Goal: Task Accomplishment & Management: Use online tool/utility

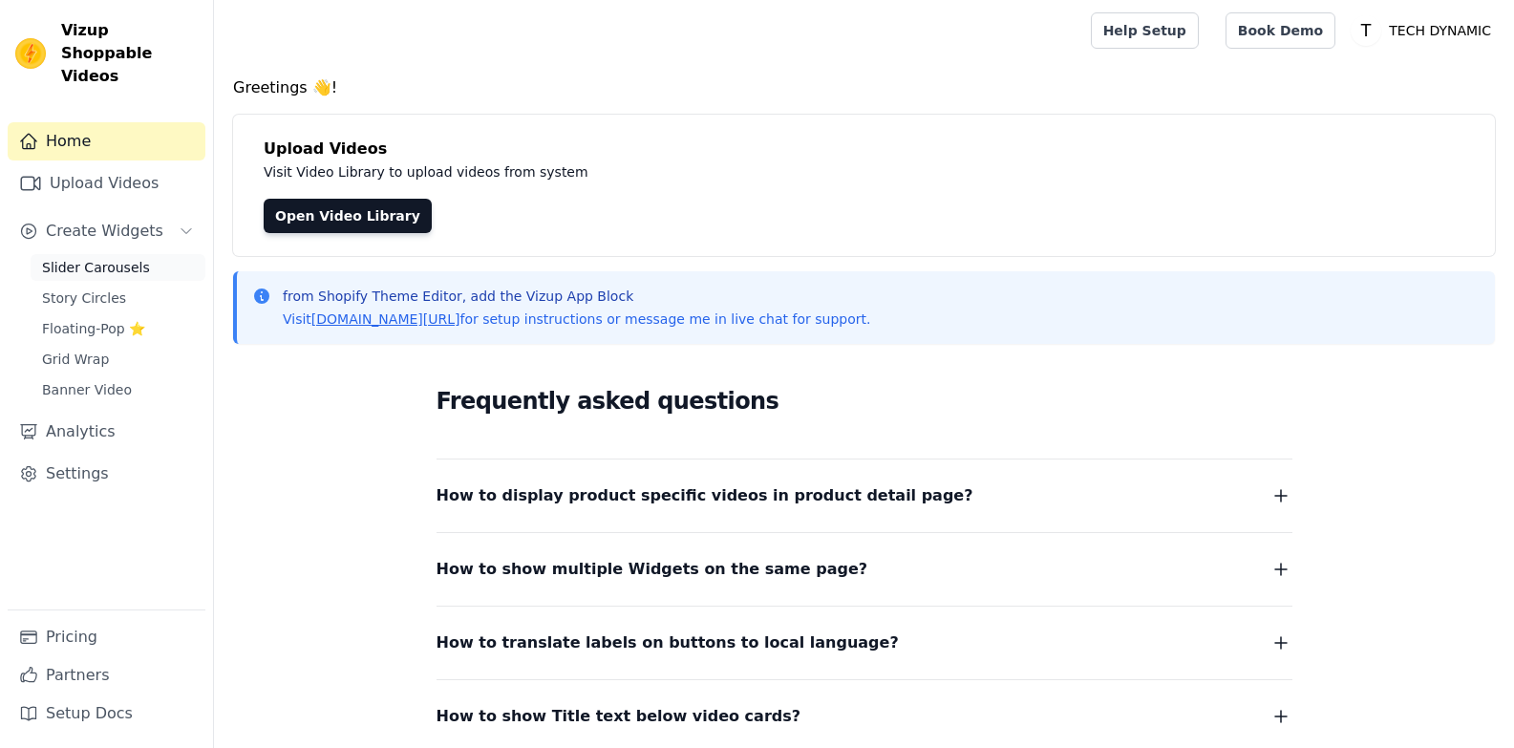
click at [105, 258] on span "Slider Carousels" at bounding box center [96, 267] width 108 height 19
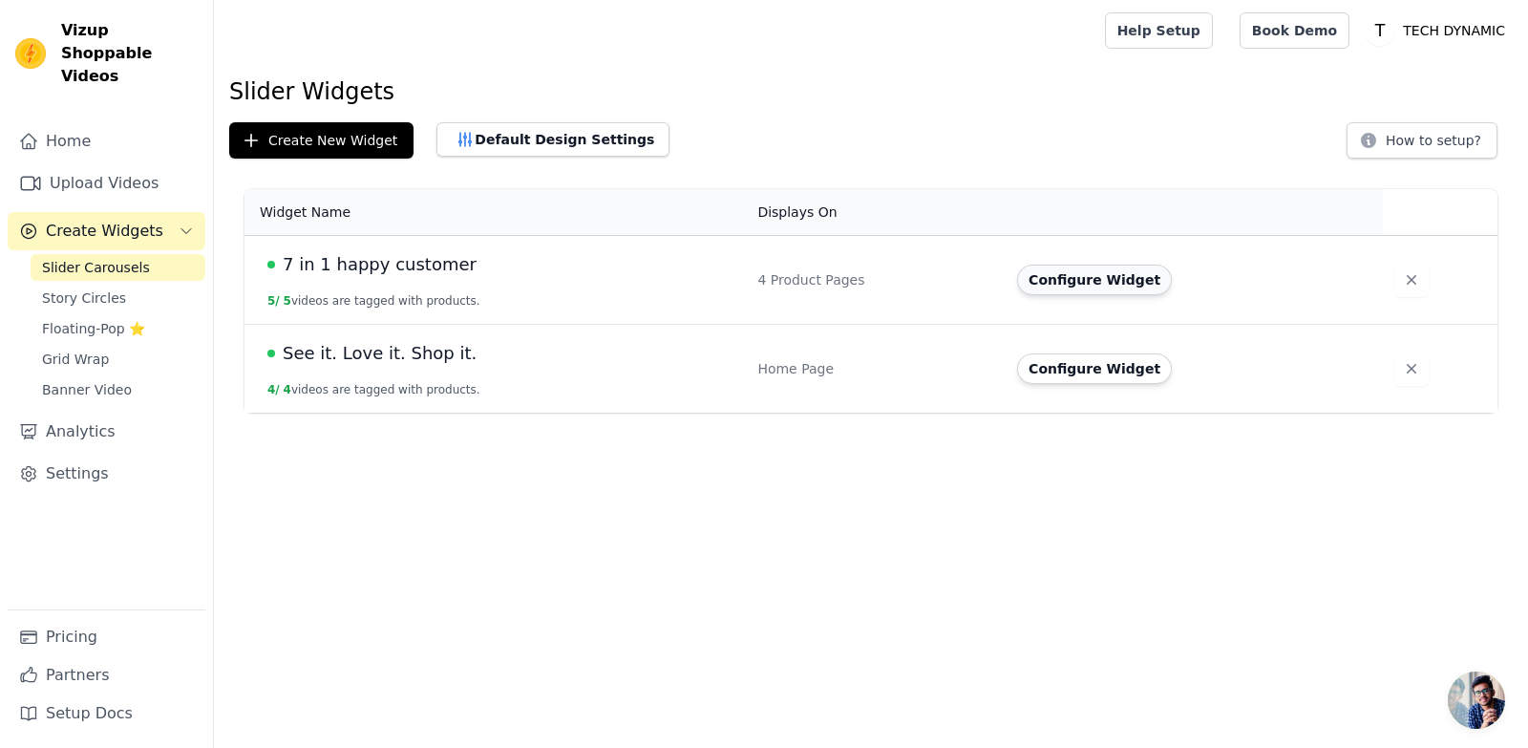
click at [1105, 280] on button "Configure Widget" at bounding box center [1094, 280] width 155 height 31
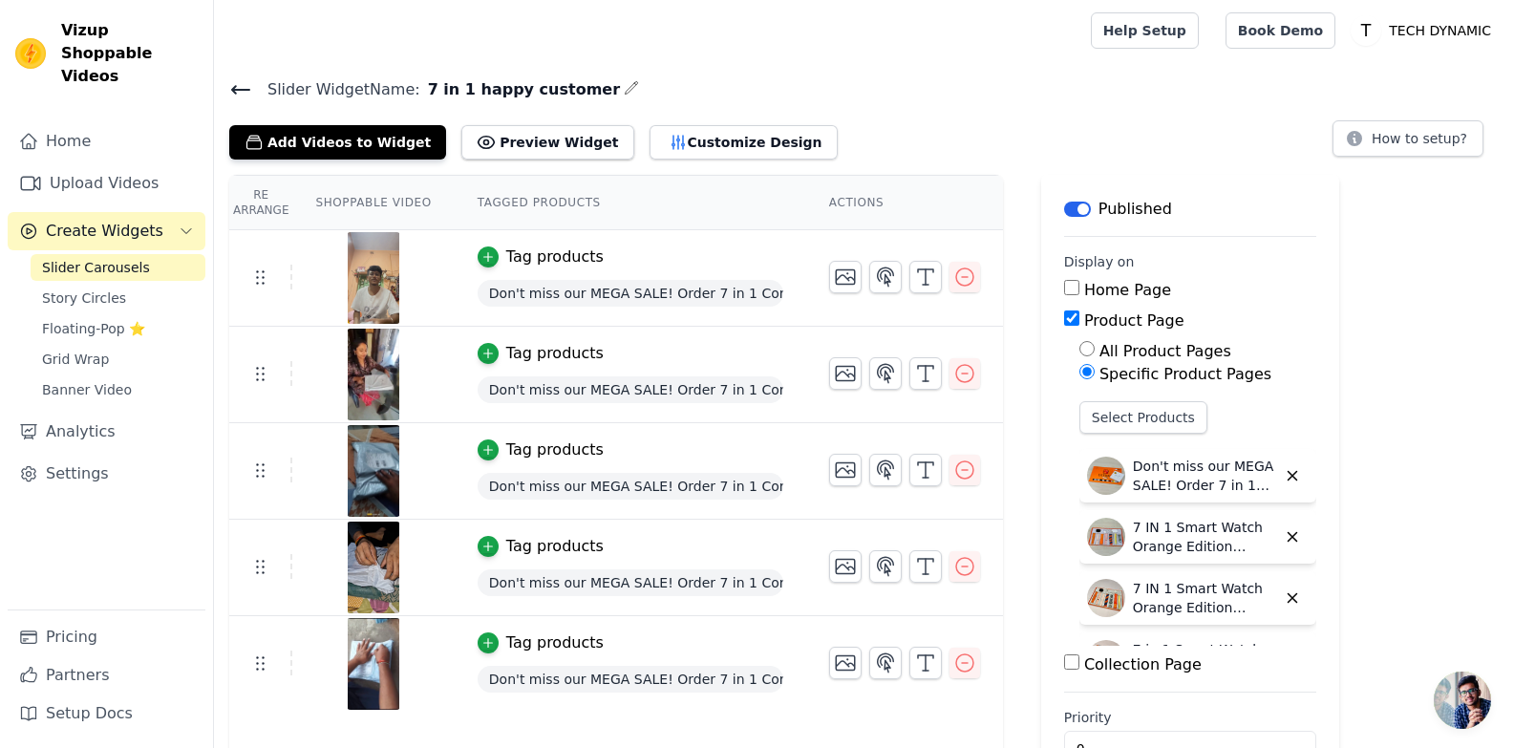
click at [500, 90] on span "7 in 1 happy customer" at bounding box center [520, 89] width 200 height 23
copy div "7 in 1 happy customer"
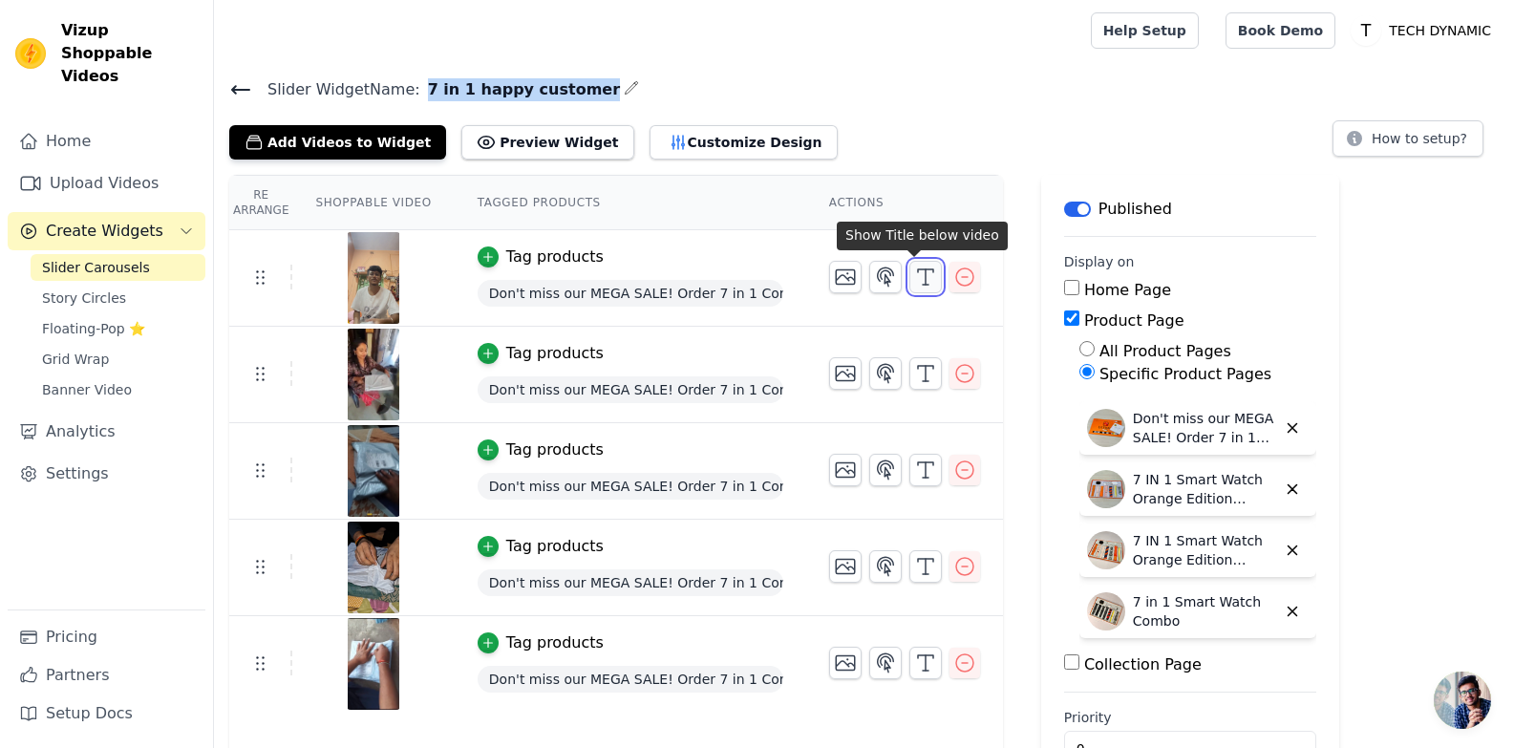
click at [915, 282] on icon "button" at bounding box center [925, 276] width 23 height 23
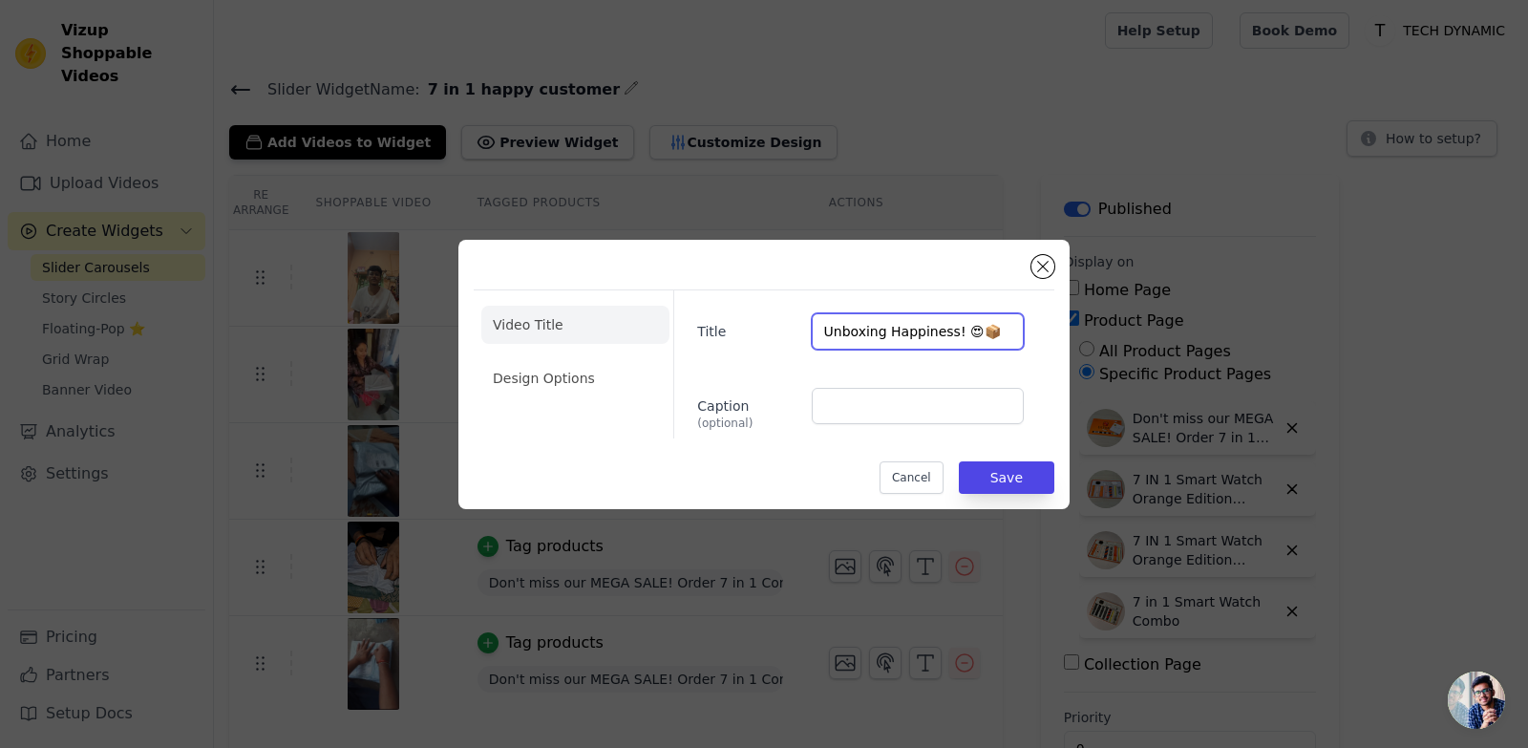
click at [906, 326] on input "Unboxing Happiness! 😍📦" at bounding box center [918, 331] width 212 height 36
click at [1037, 266] on button "Close modal" at bounding box center [1042, 266] width 23 height 23
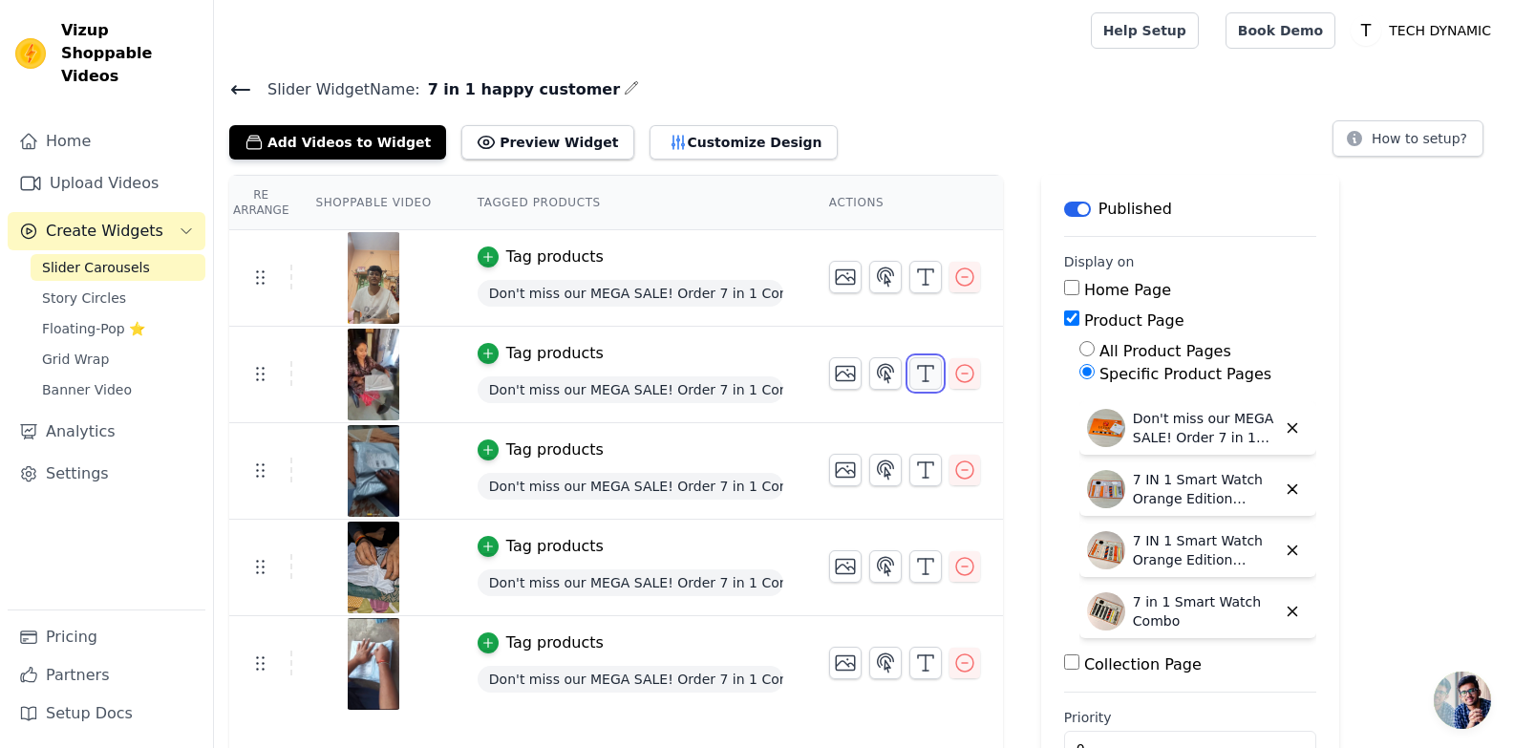
click at [925, 369] on line "button" at bounding box center [925, 373] width 0 height 15
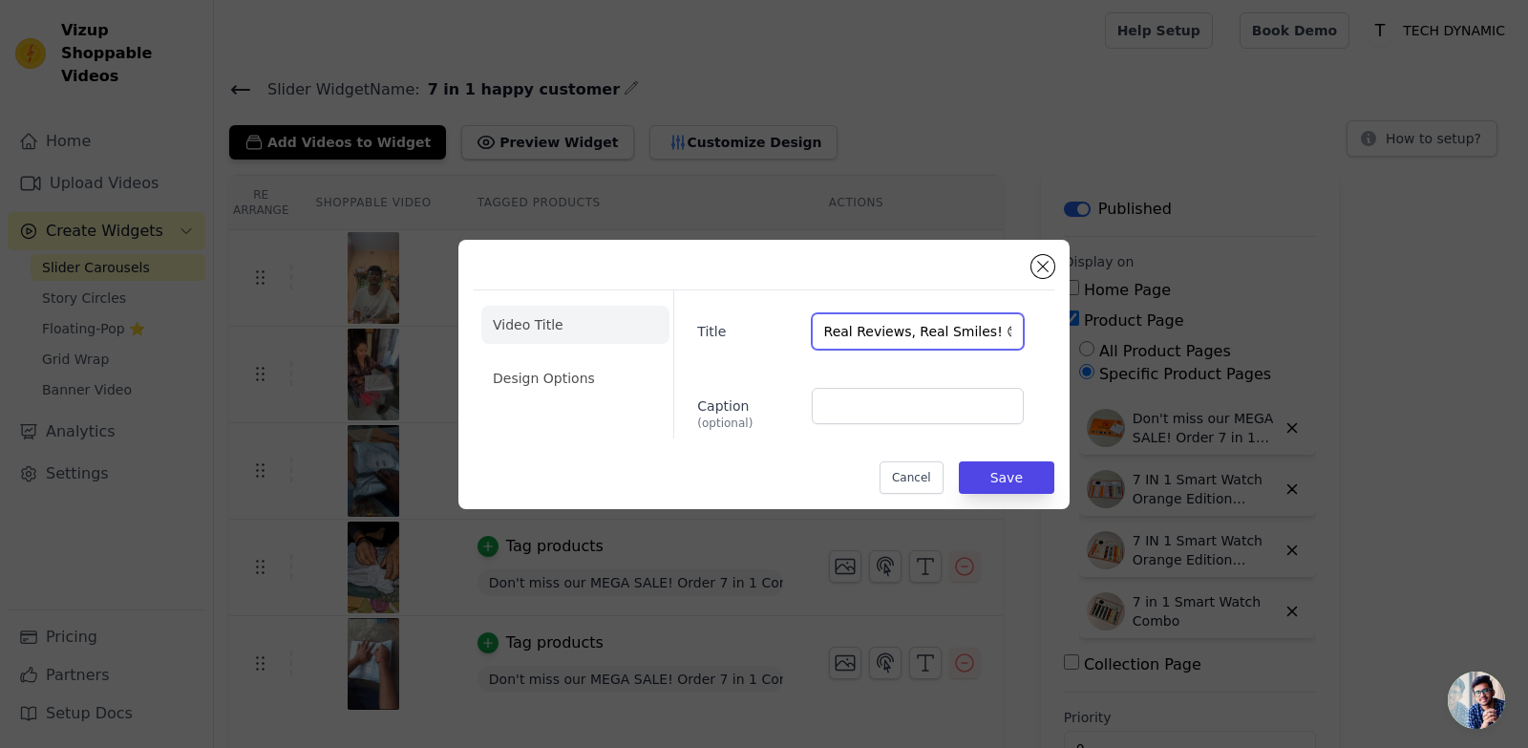
click at [912, 336] on input "Real Reviews, Real Smiles! 😊" at bounding box center [918, 331] width 212 height 36
click at [1053, 266] on button "Close modal" at bounding box center [1042, 266] width 23 height 23
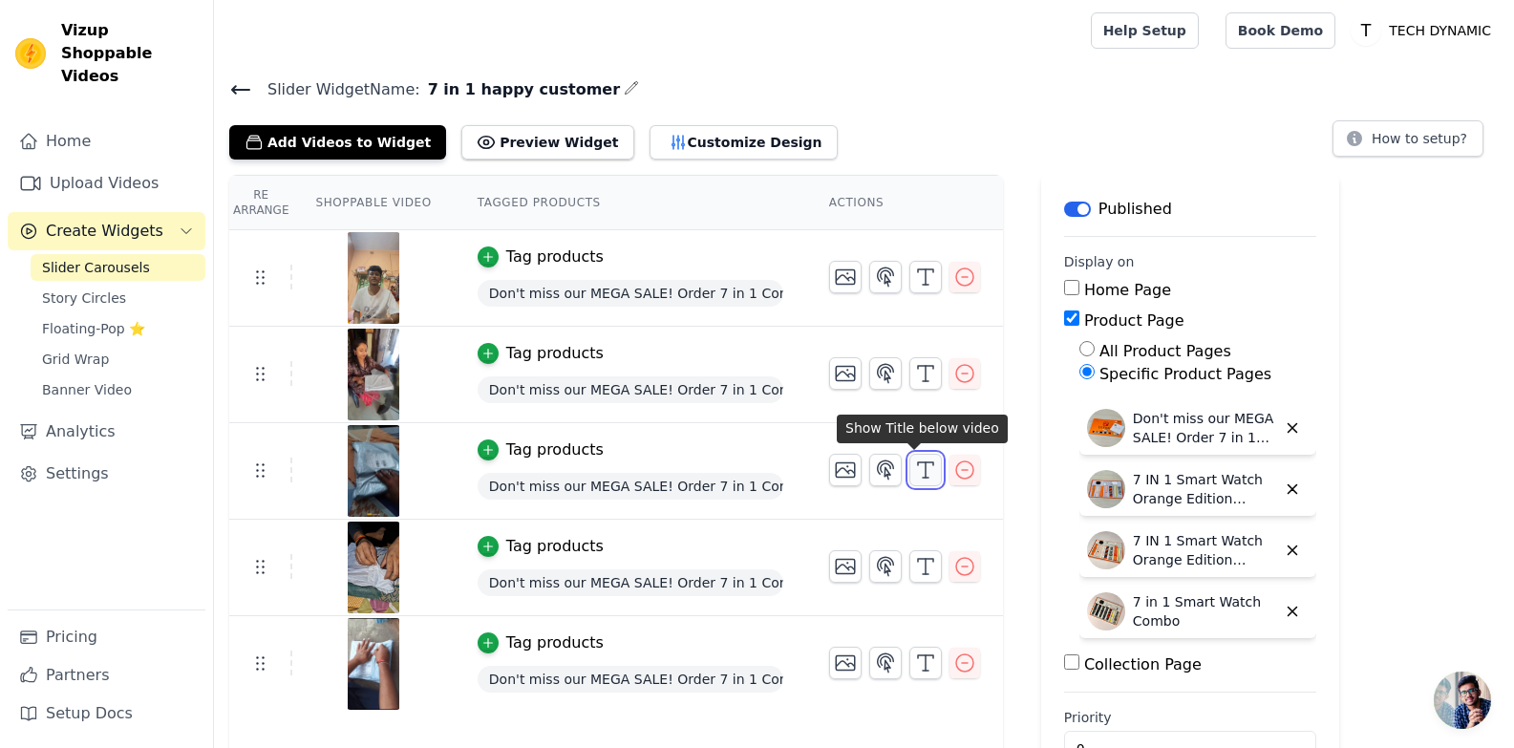
click at [914, 467] on icon "button" at bounding box center [925, 469] width 23 height 23
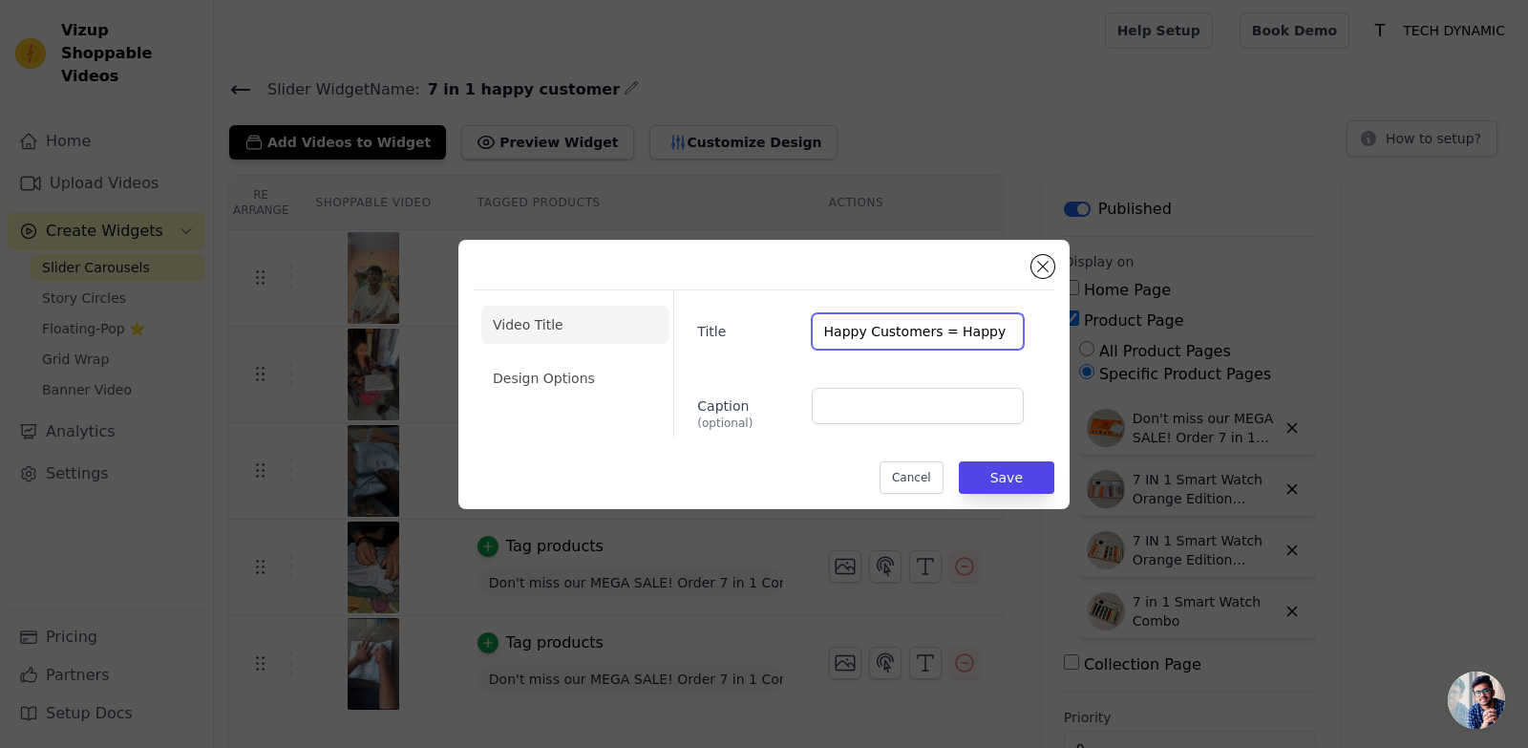
click at [893, 313] on input "Happy Customers = Happy Us! ❤️" at bounding box center [918, 331] width 212 height 36
click at [1038, 271] on button "Close modal" at bounding box center [1042, 266] width 23 height 23
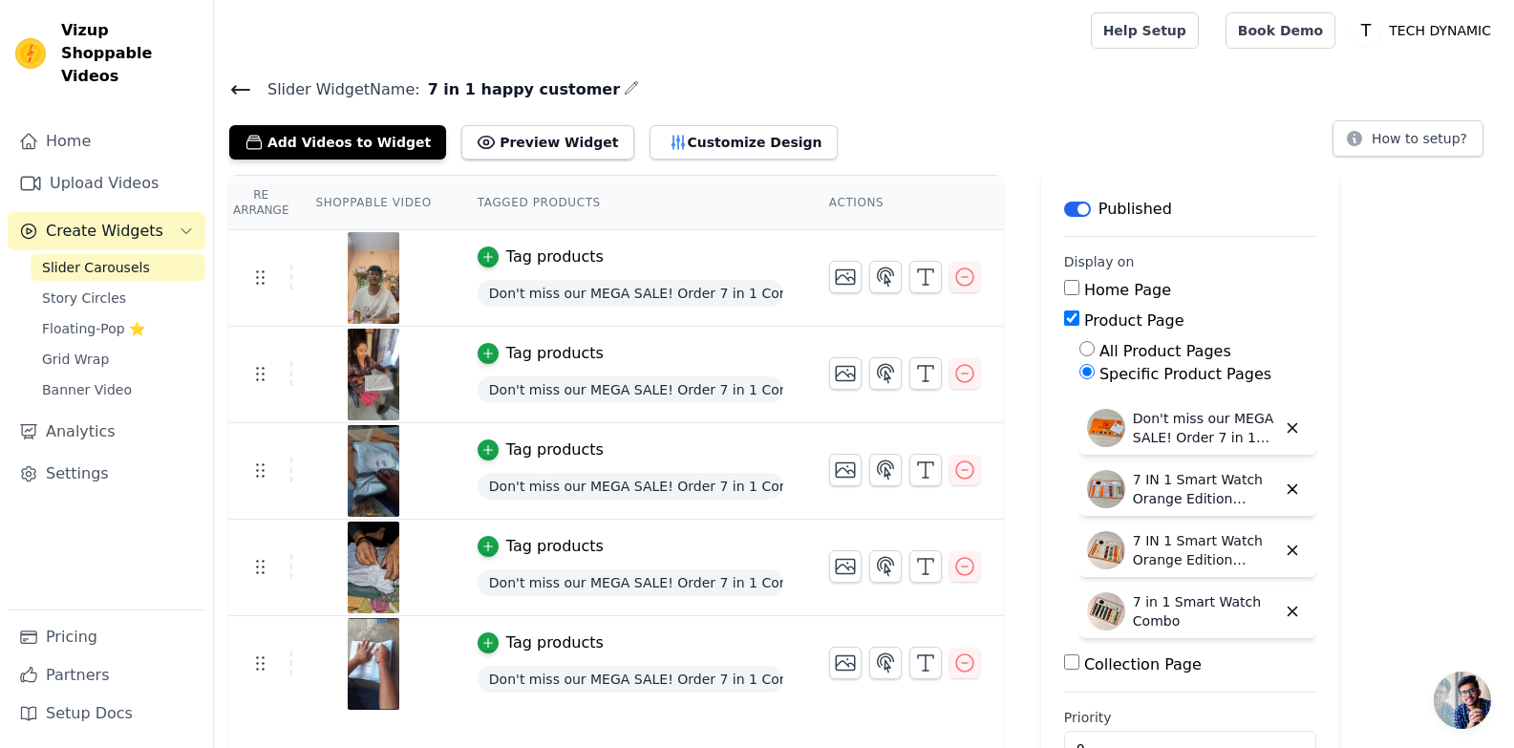
scroll to position [56, 0]
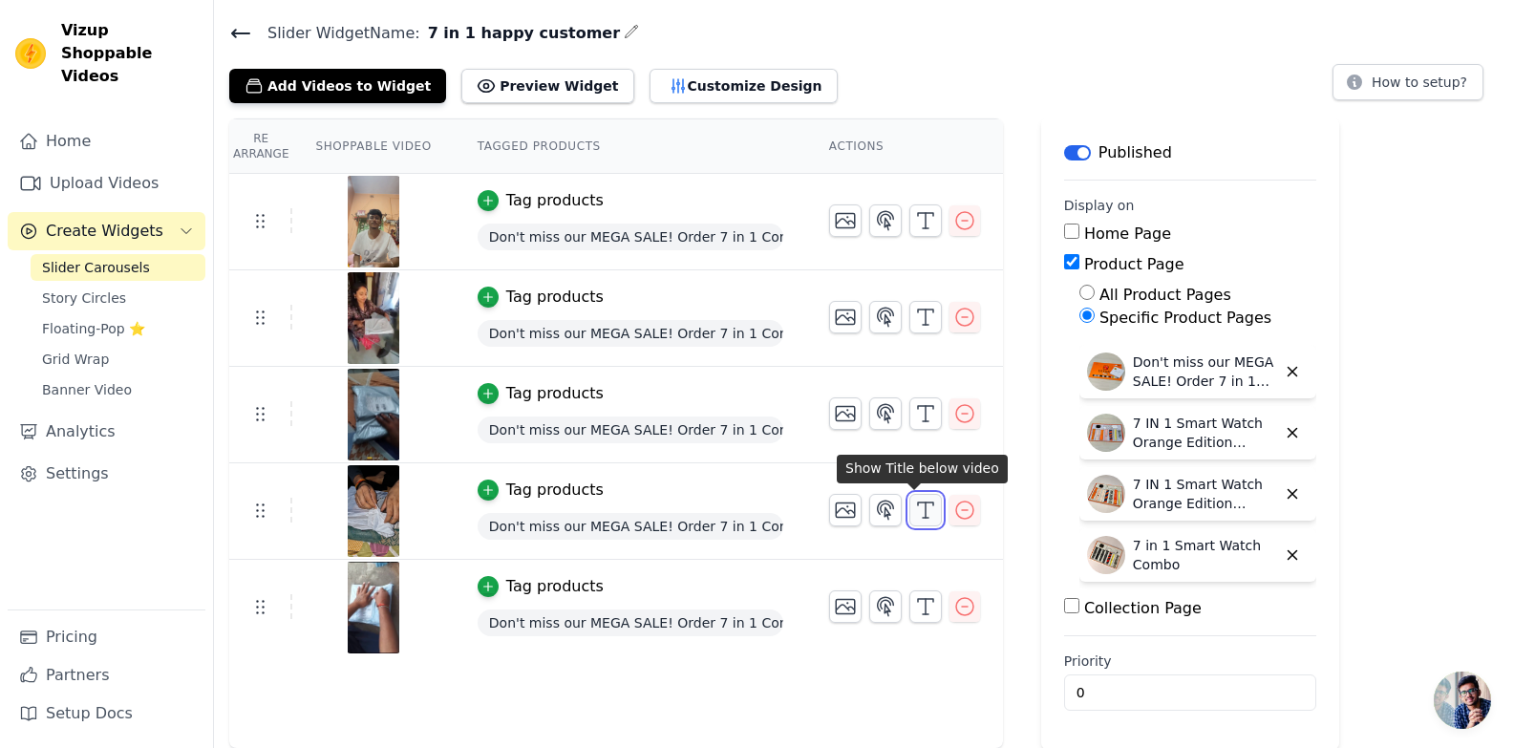
click at [916, 503] on icon "button" at bounding box center [925, 509] width 23 height 23
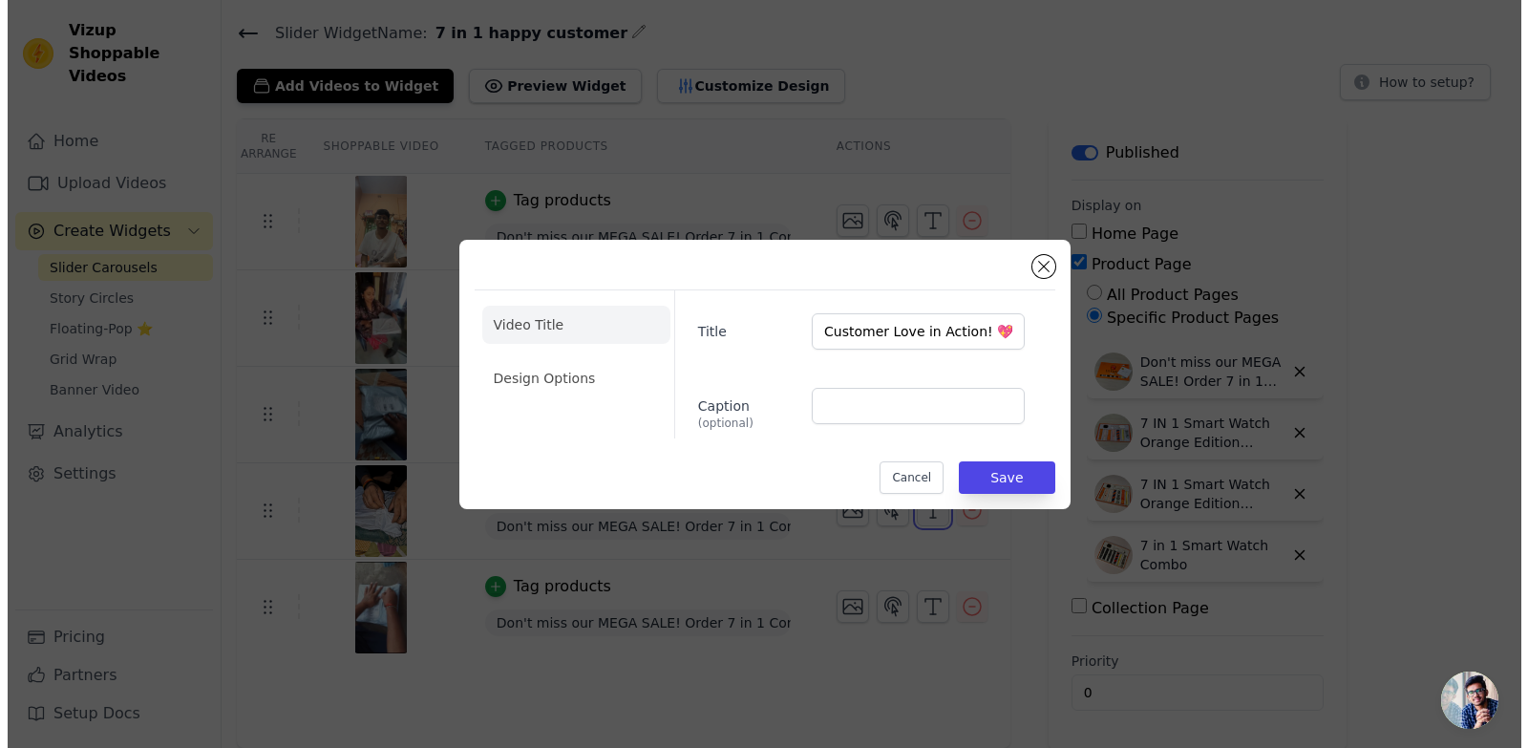
scroll to position [0, 0]
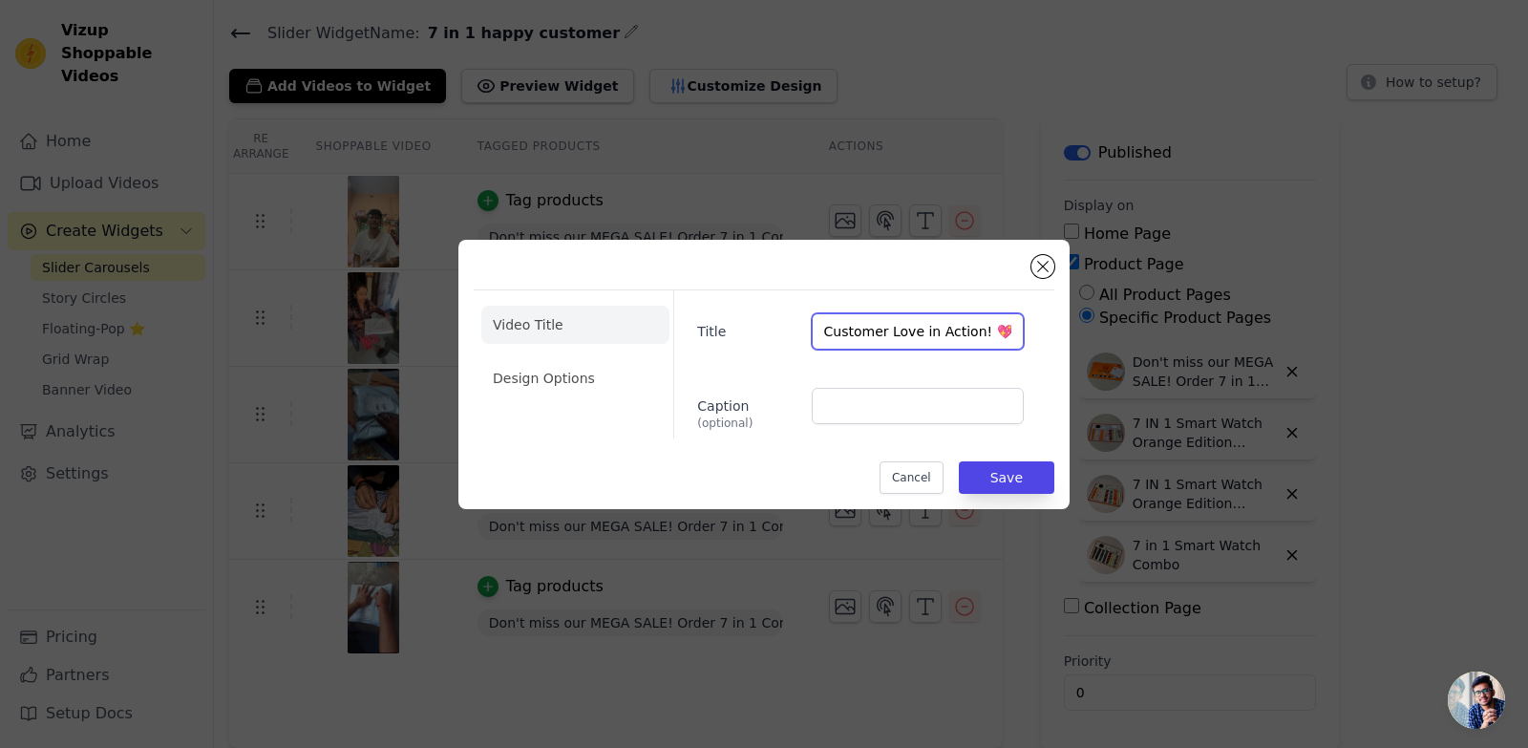
click at [919, 330] on input "Customer Love in Action! 💖" at bounding box center [918, 331] width 212 height 36
click at [1044, 262] on button "Close modal" at bounding box center [1042, 266] width 23 height 23
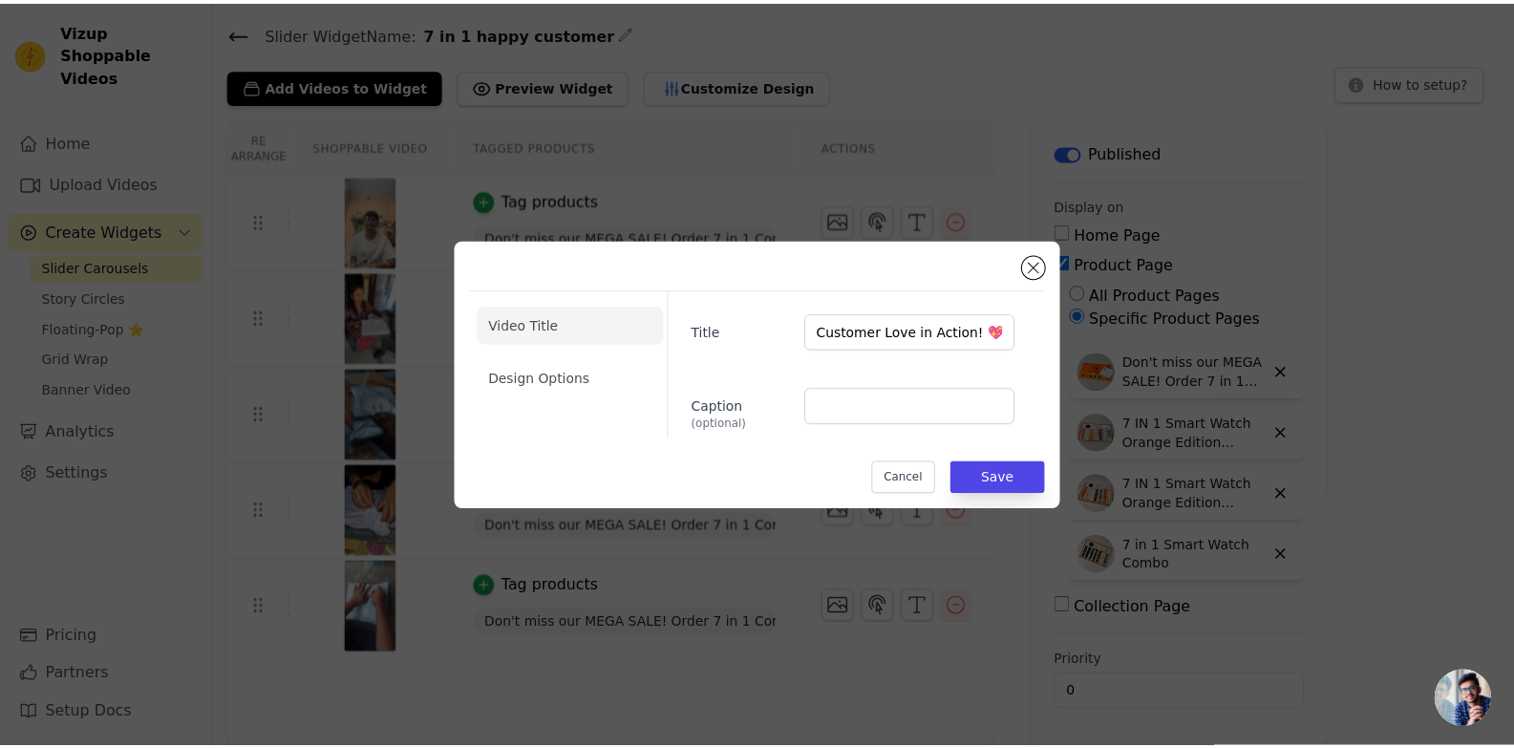
scroll to position [56, 0]
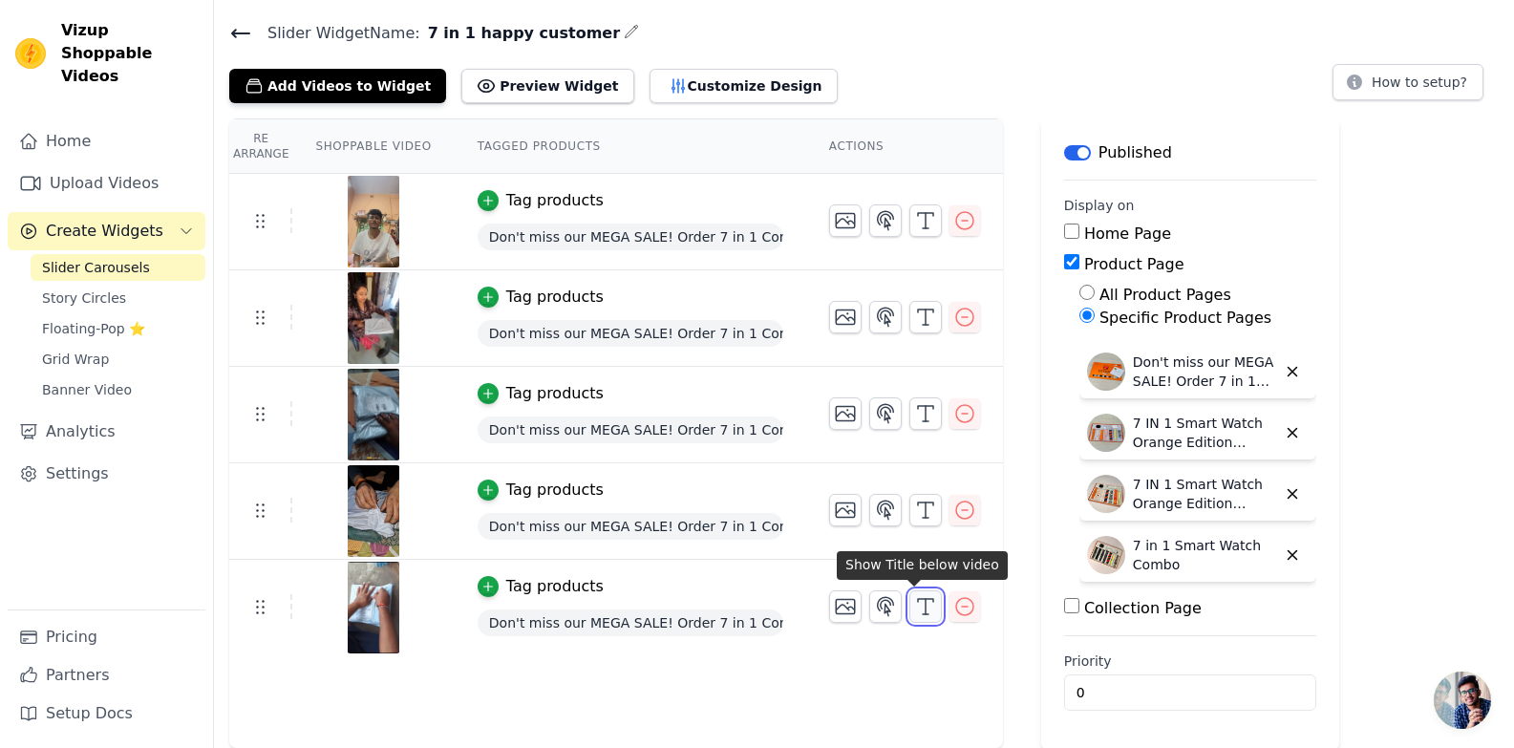
click at [914, 607] on icon "button" at bounding box center [925, 606] width 23 height 23
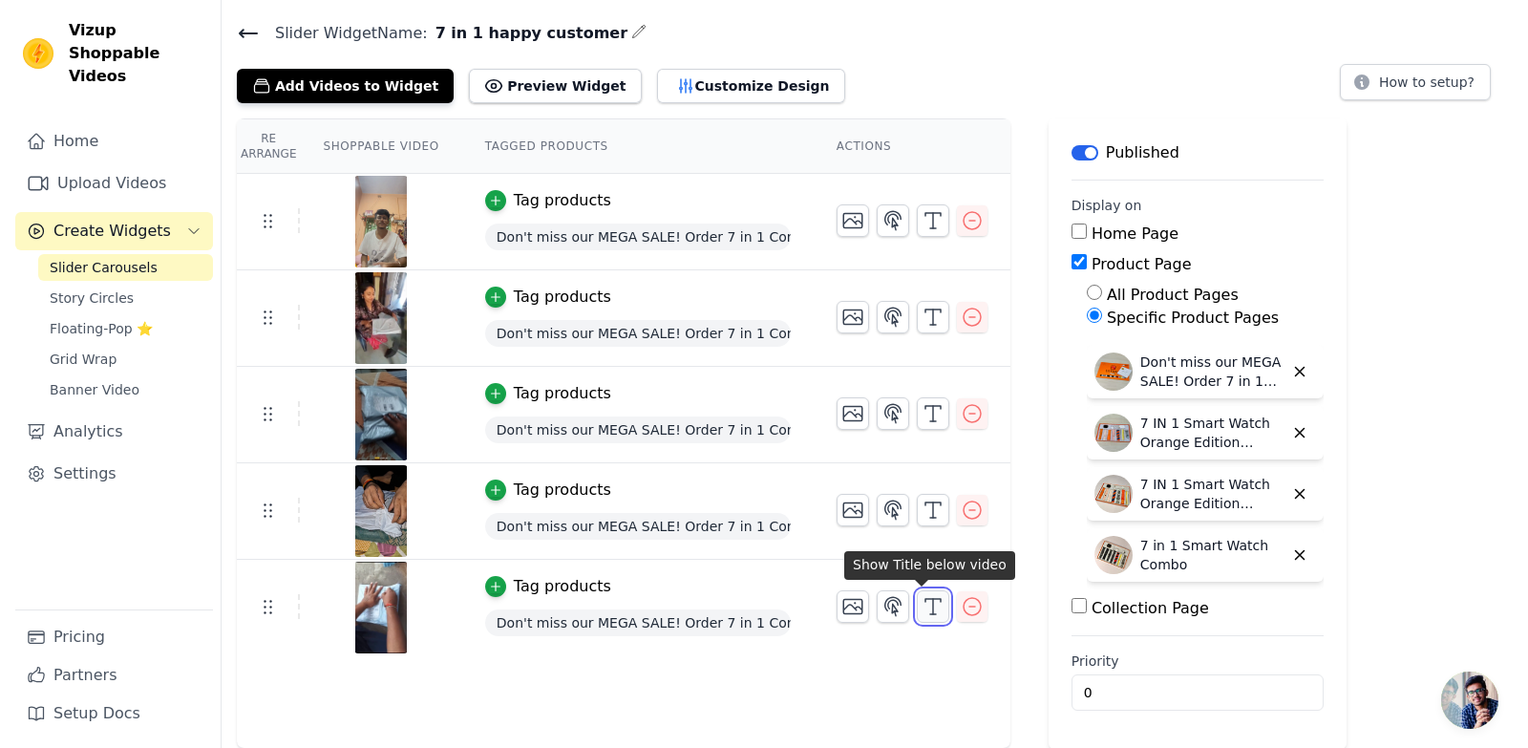
scroll to position [0, 0]
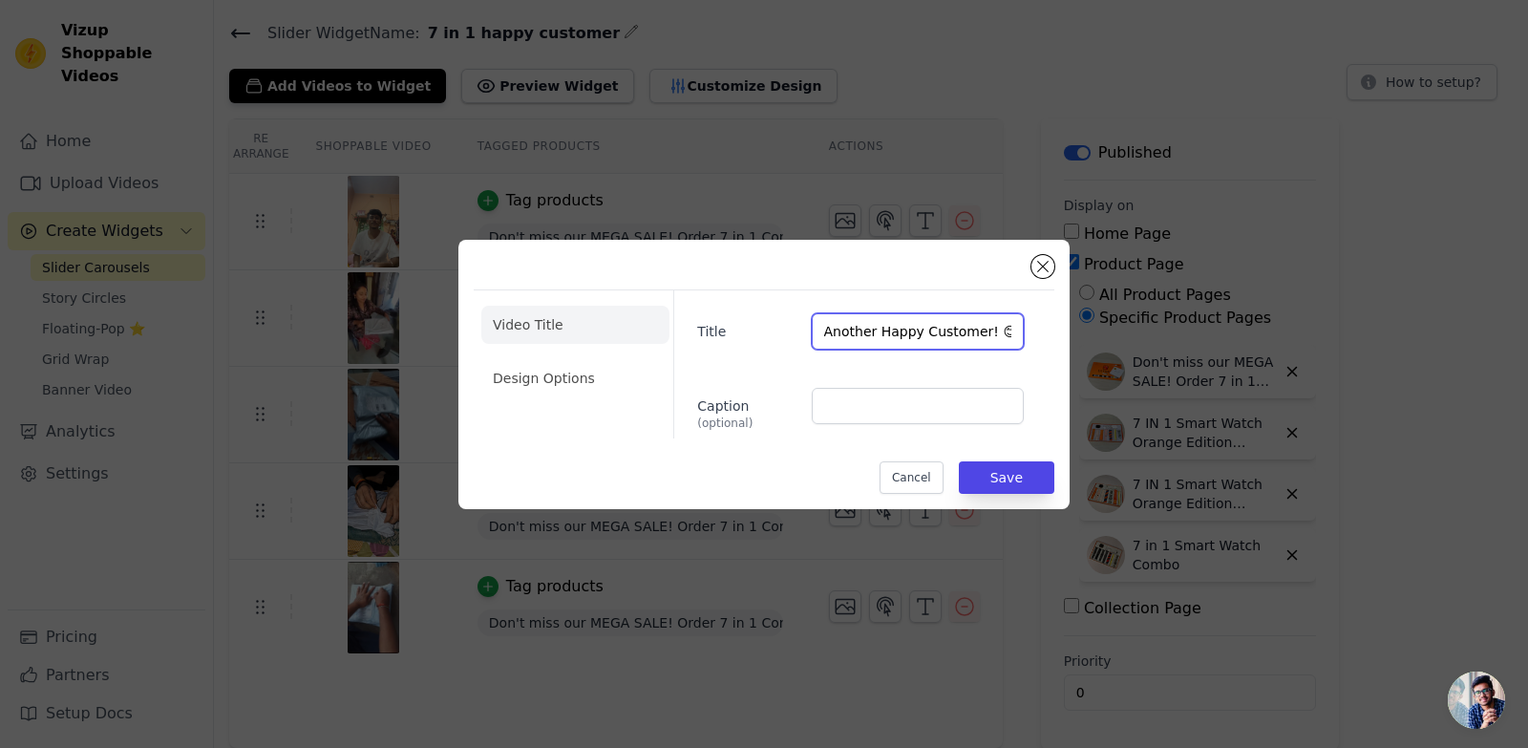
click at [894, 347] on input "Another Happy Customer! 😊" at bounding box center [918, 331] width 212 height 36
click at [626, 372] on li "Design Options" at bounding box center [575, 378] width 188 height 38
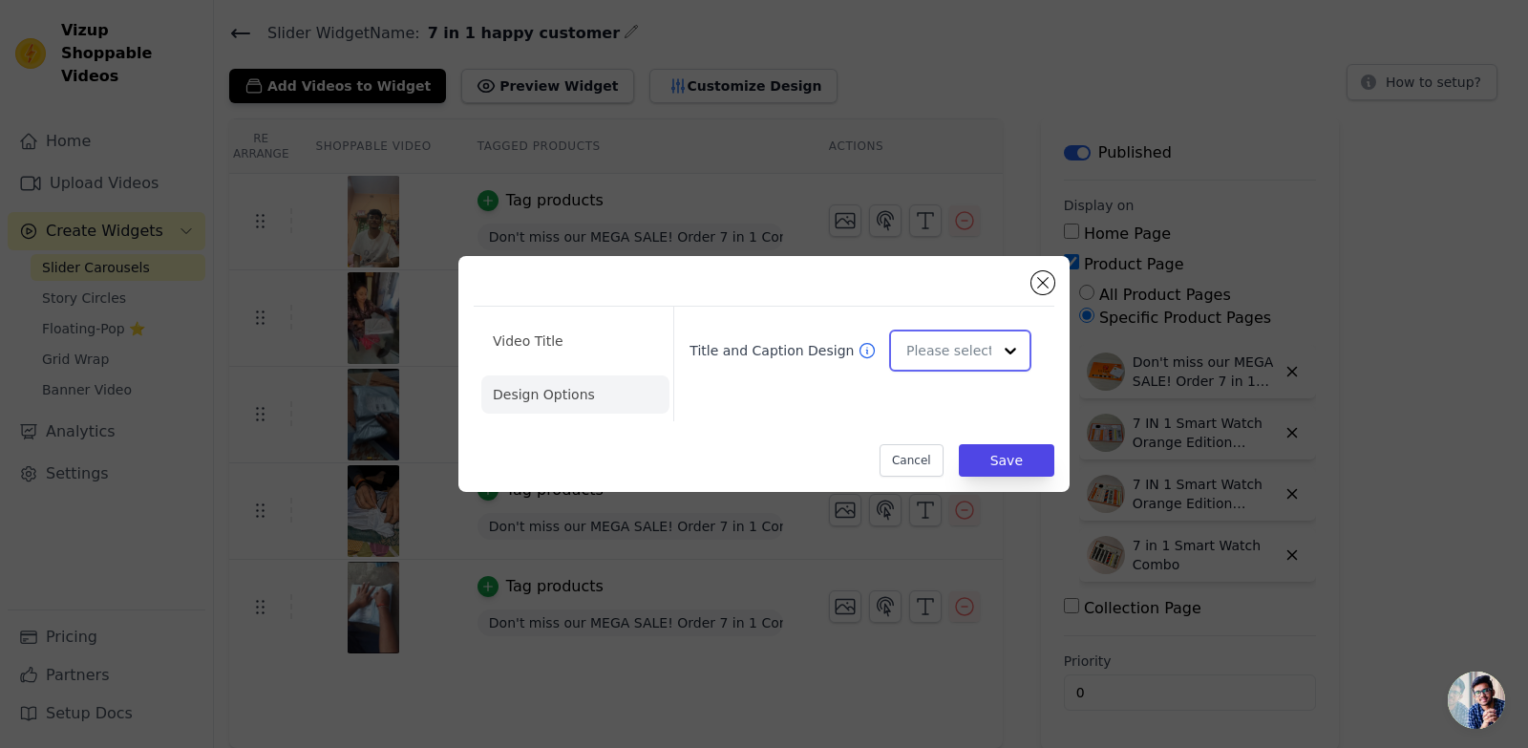
click at [952, 353] on input "Title and Caption Design" at bounding box center [948, 350] width 85 height 38
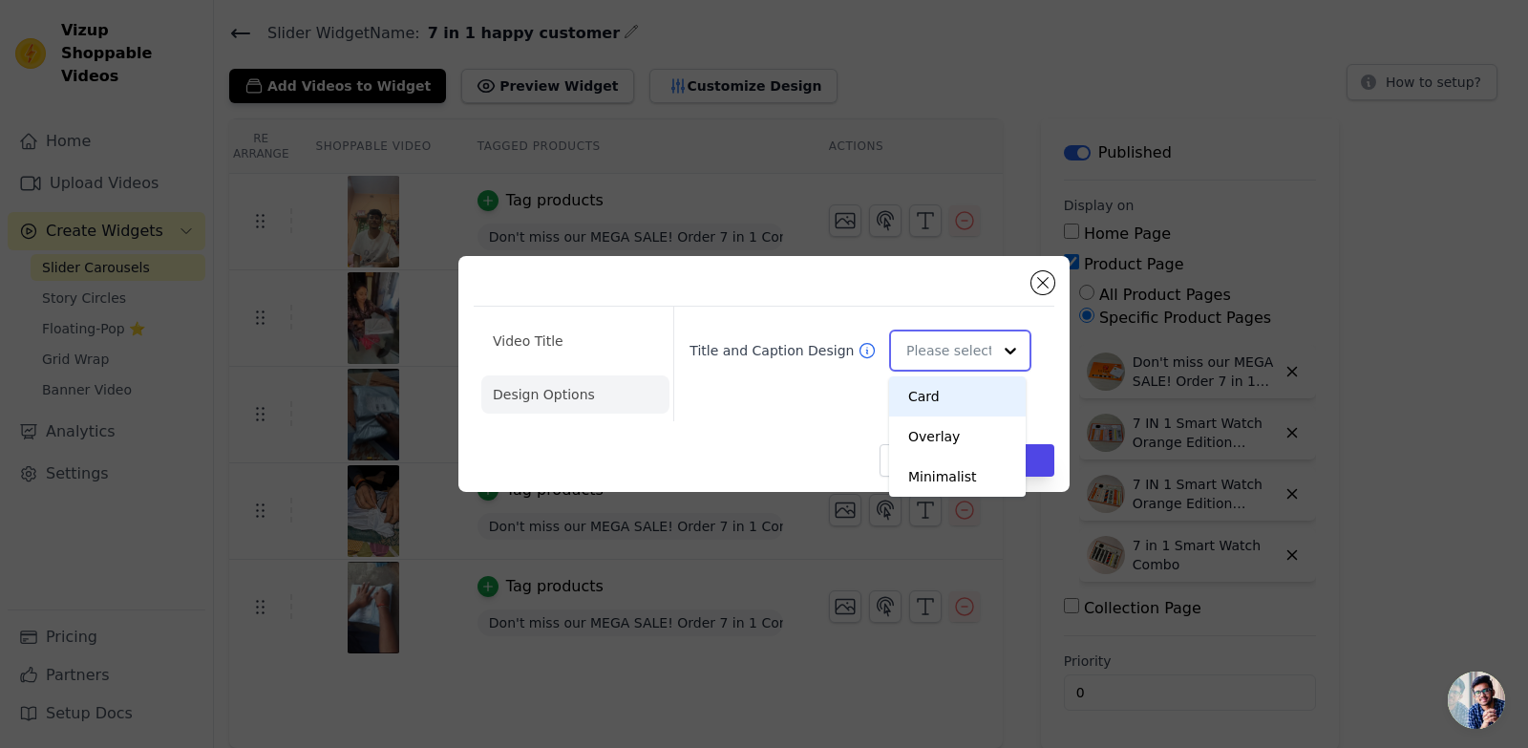
click at [952, 353] on input "Title and Caption Design" at bounding box center [948, 350] width 85 height 38
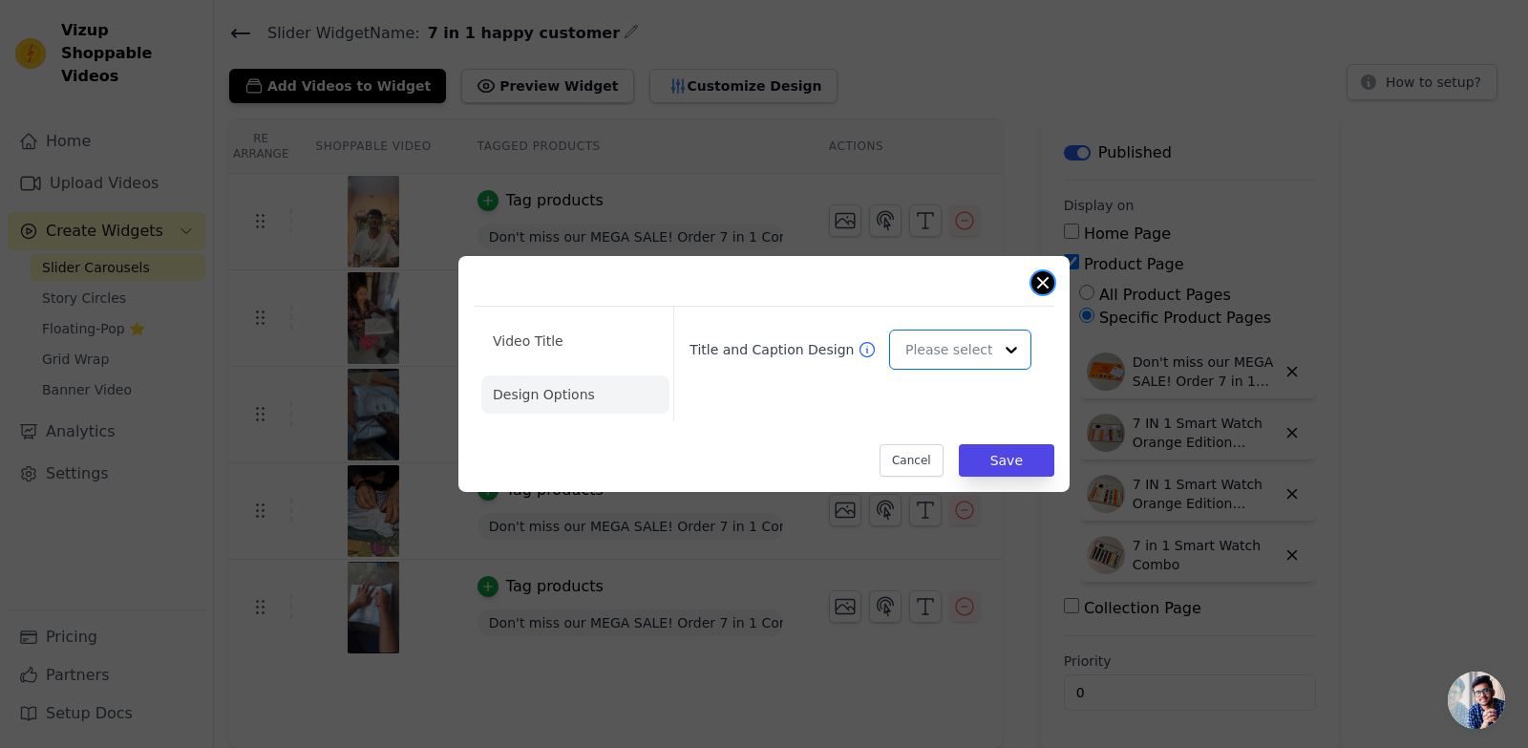
click at [1041, 286] on button "Close modal" at bounding box center [1042, 282] width 23 height 23
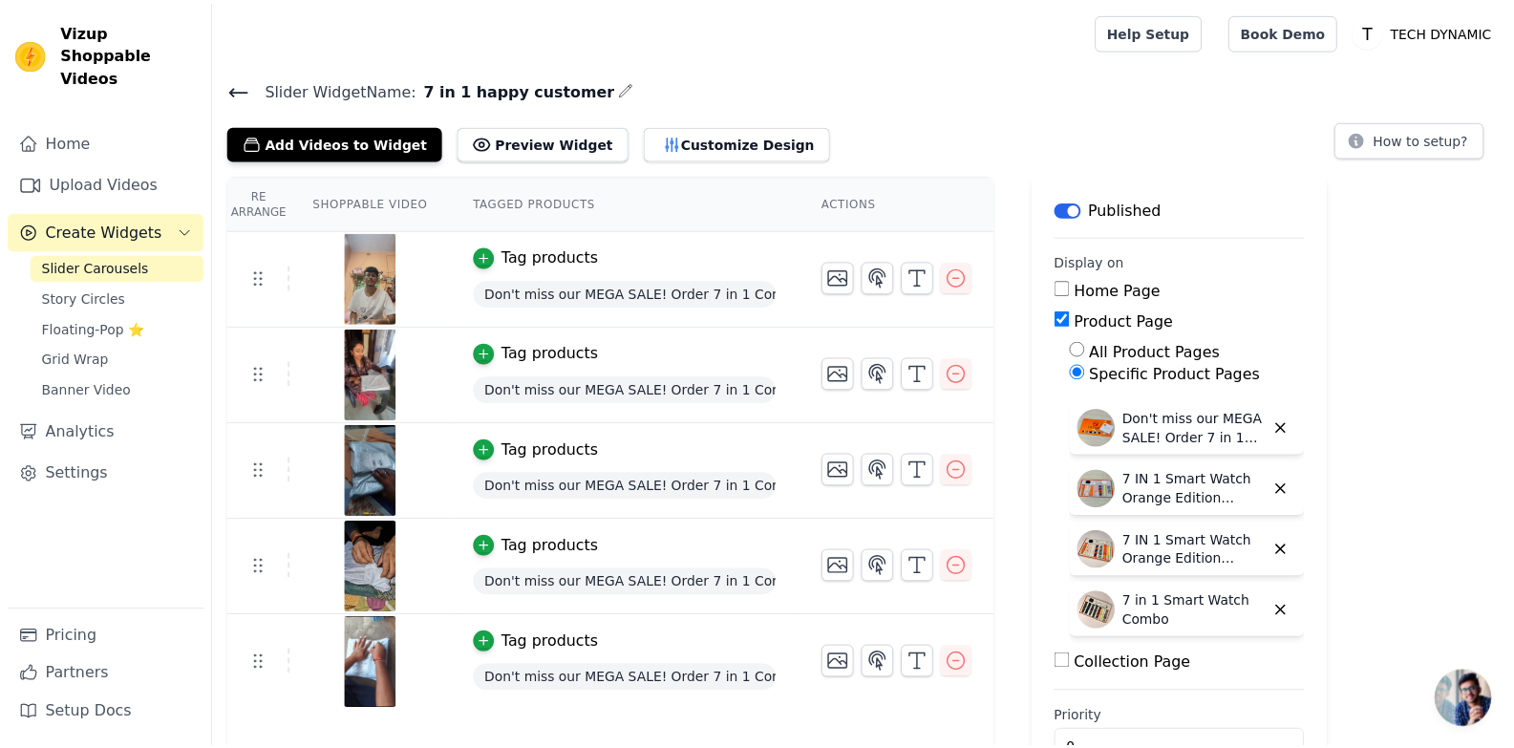
scroll to position [56, 0]
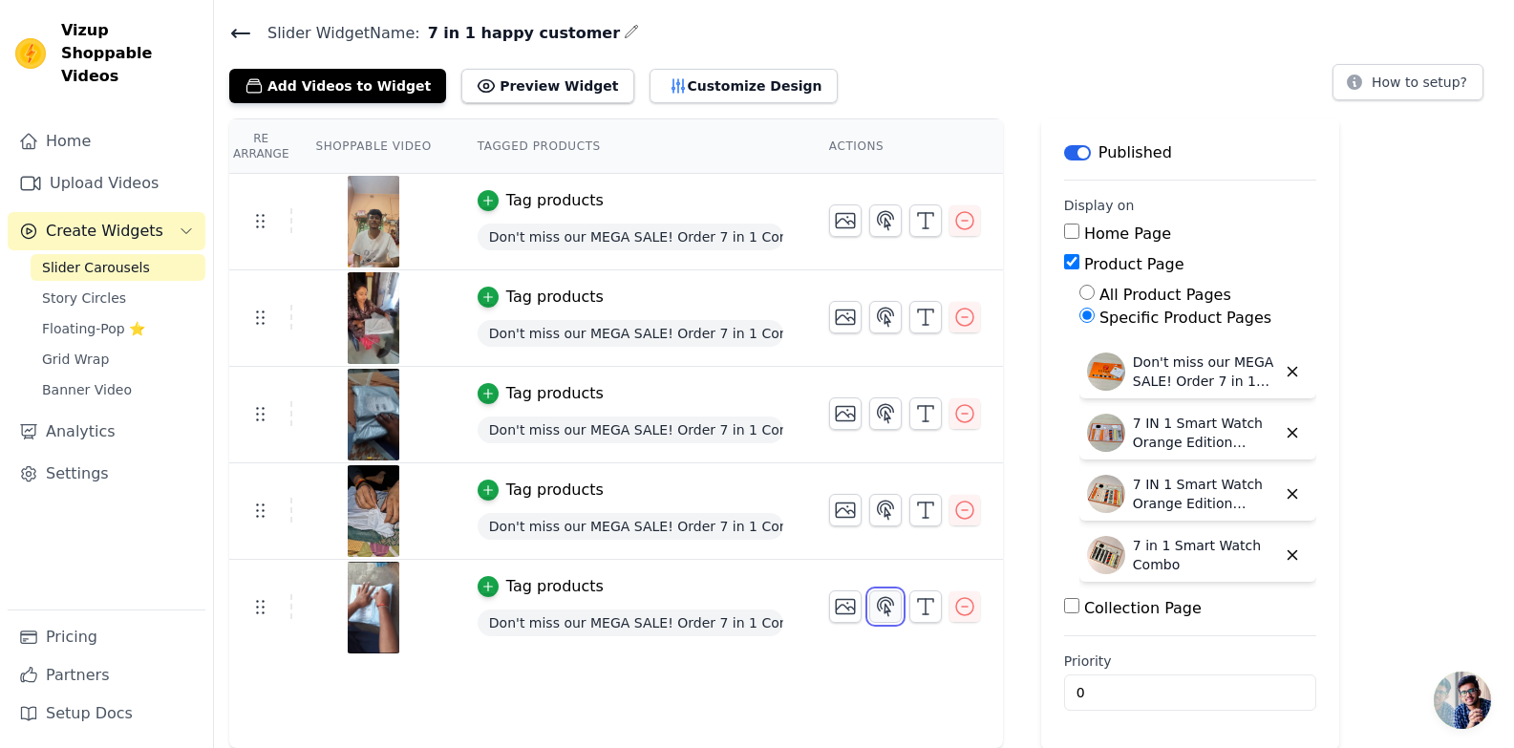
click at [874, 602] on icon "button" at bounding box center [885, 606] width 23 height 23
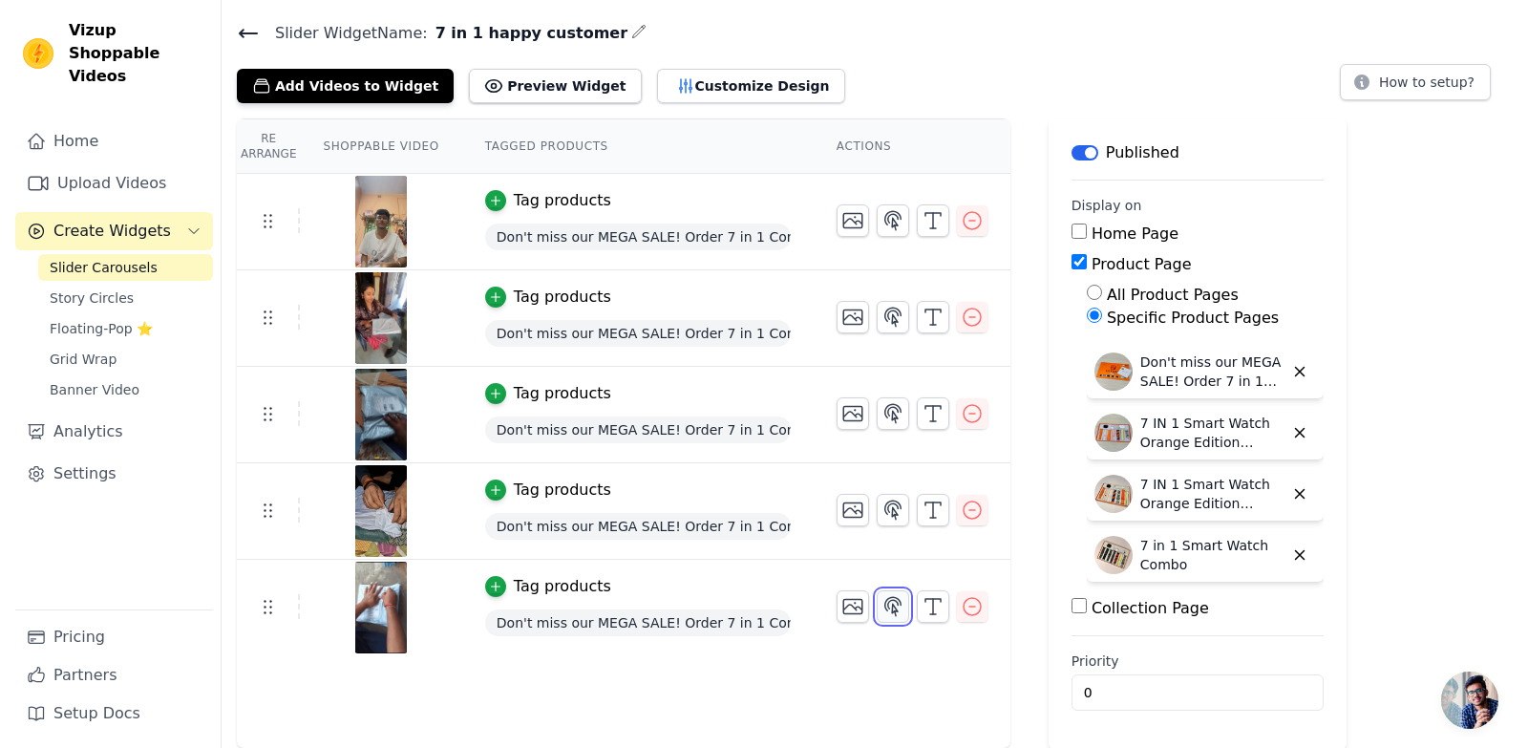
scroll to position [0, 0]
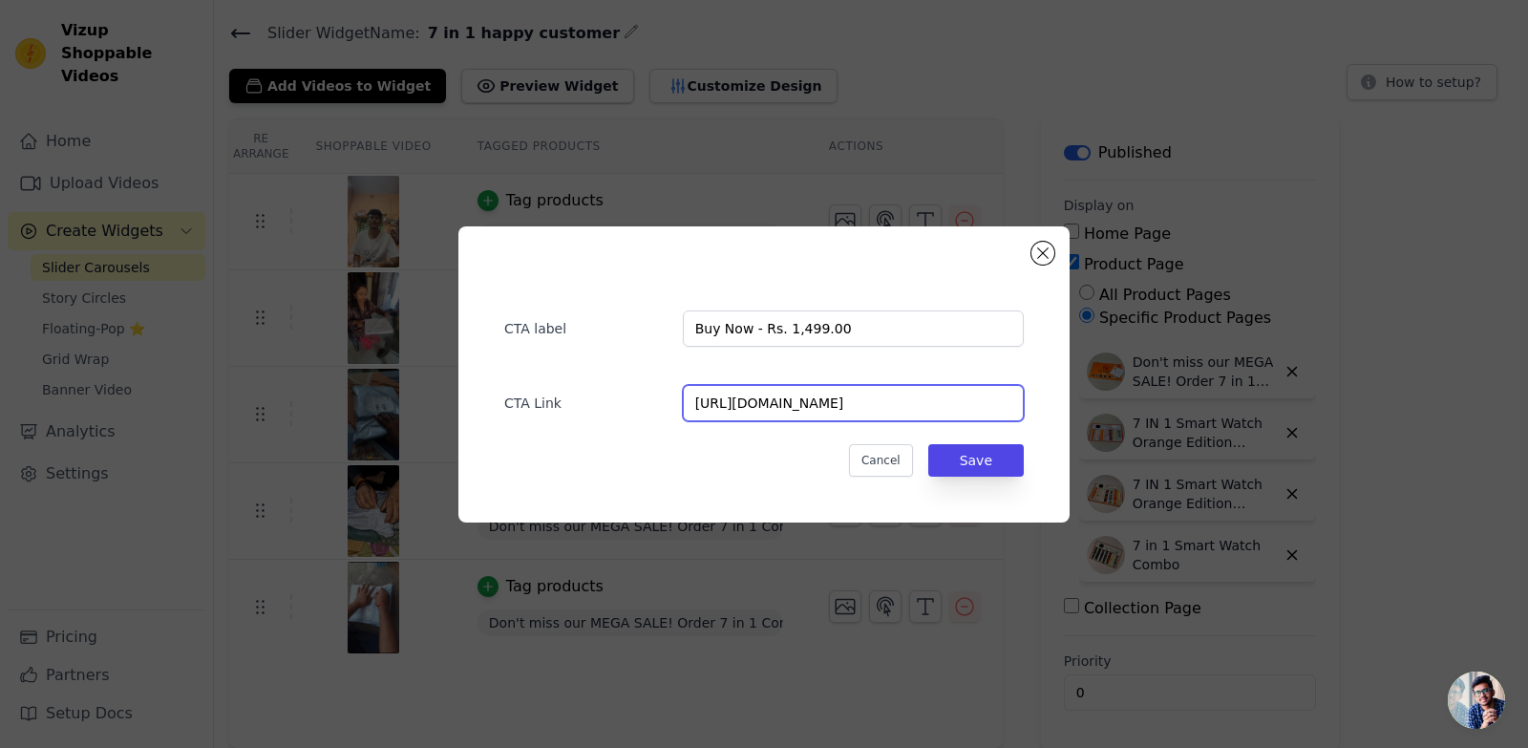
click at [859, 408] on input "https://techdynamicstore.in/collections/combo/products/7-in-1-smart-watch-combo…" at bounding box center [853, 403] width 341 height 36
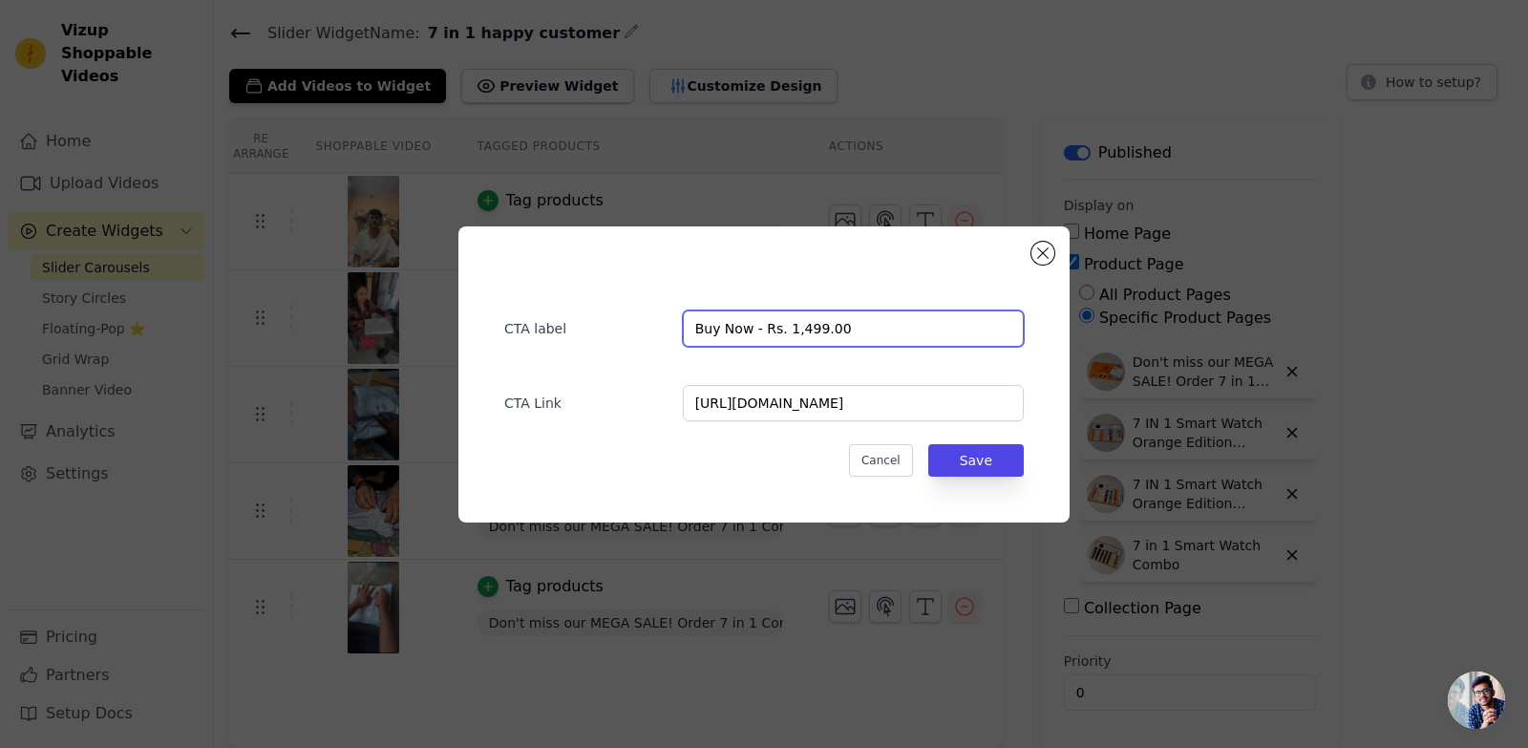
click at [896, 334] on input "Buy Now - Rs. 1,499.00" at bounding box center [853, 328] width 341 height 36
click at [1036, 254] on button "Close modal" at bounding box center [1042, 253] width 23 height 23
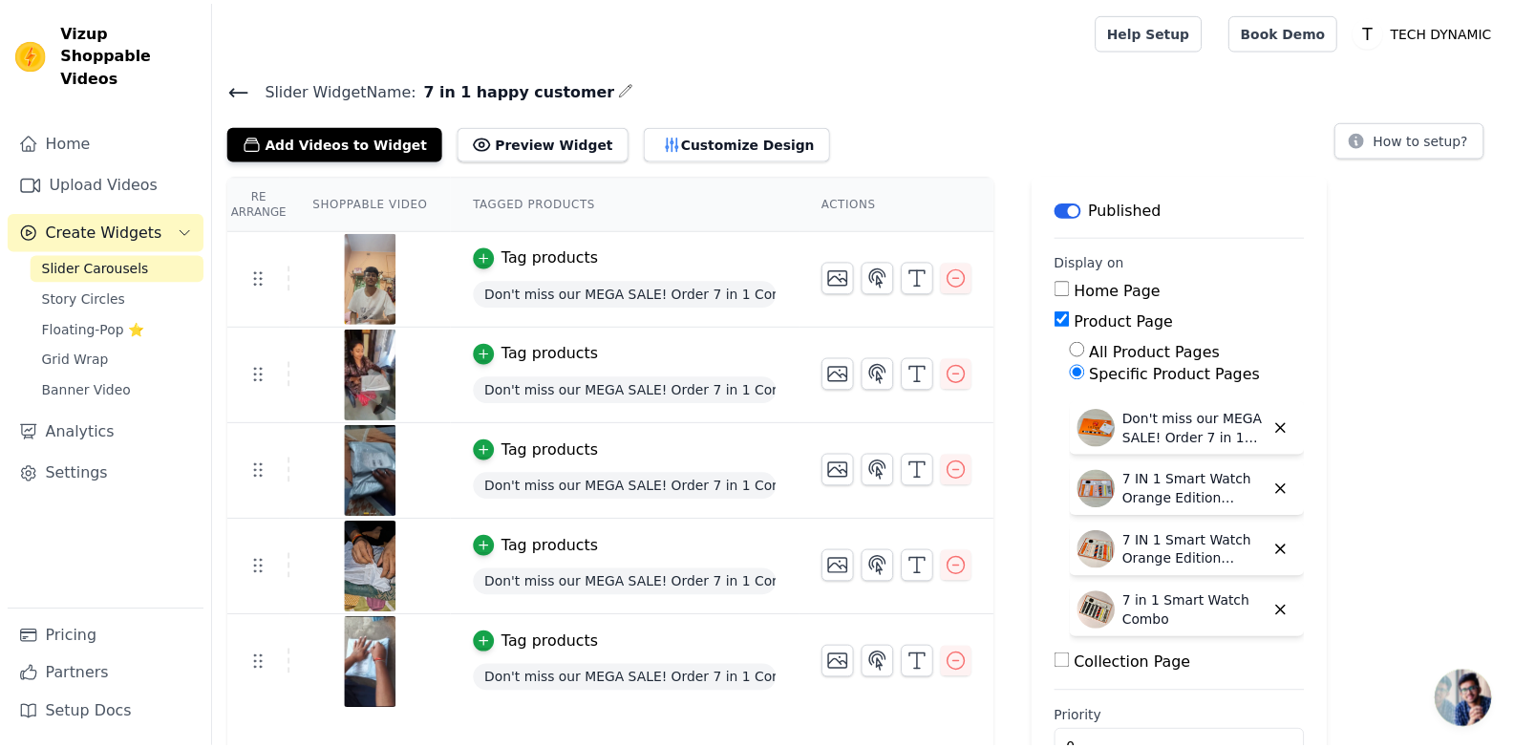
scroll to position [56, 0]
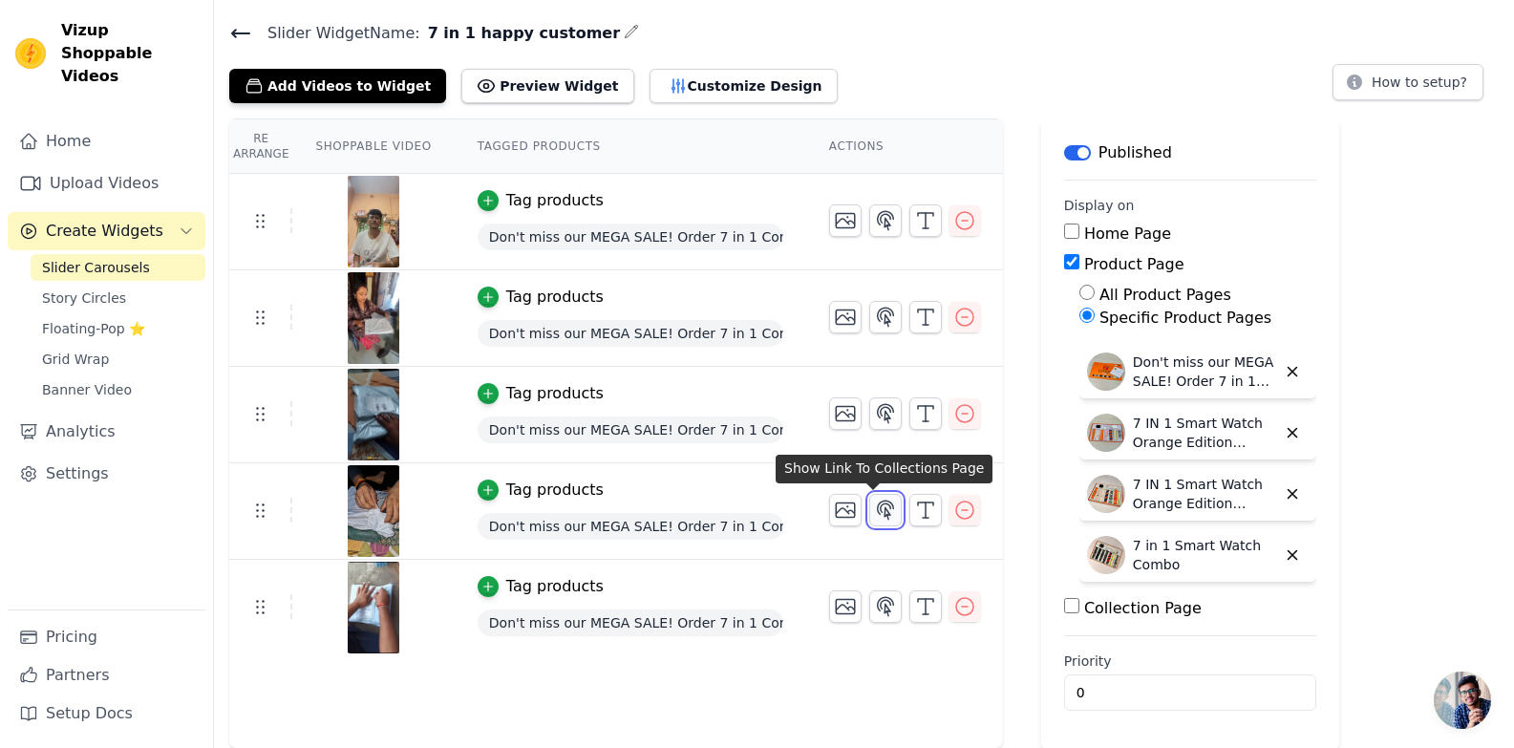
click at [878, 501] on icon "button" at bounding box center [886, 509] width 16 height 18
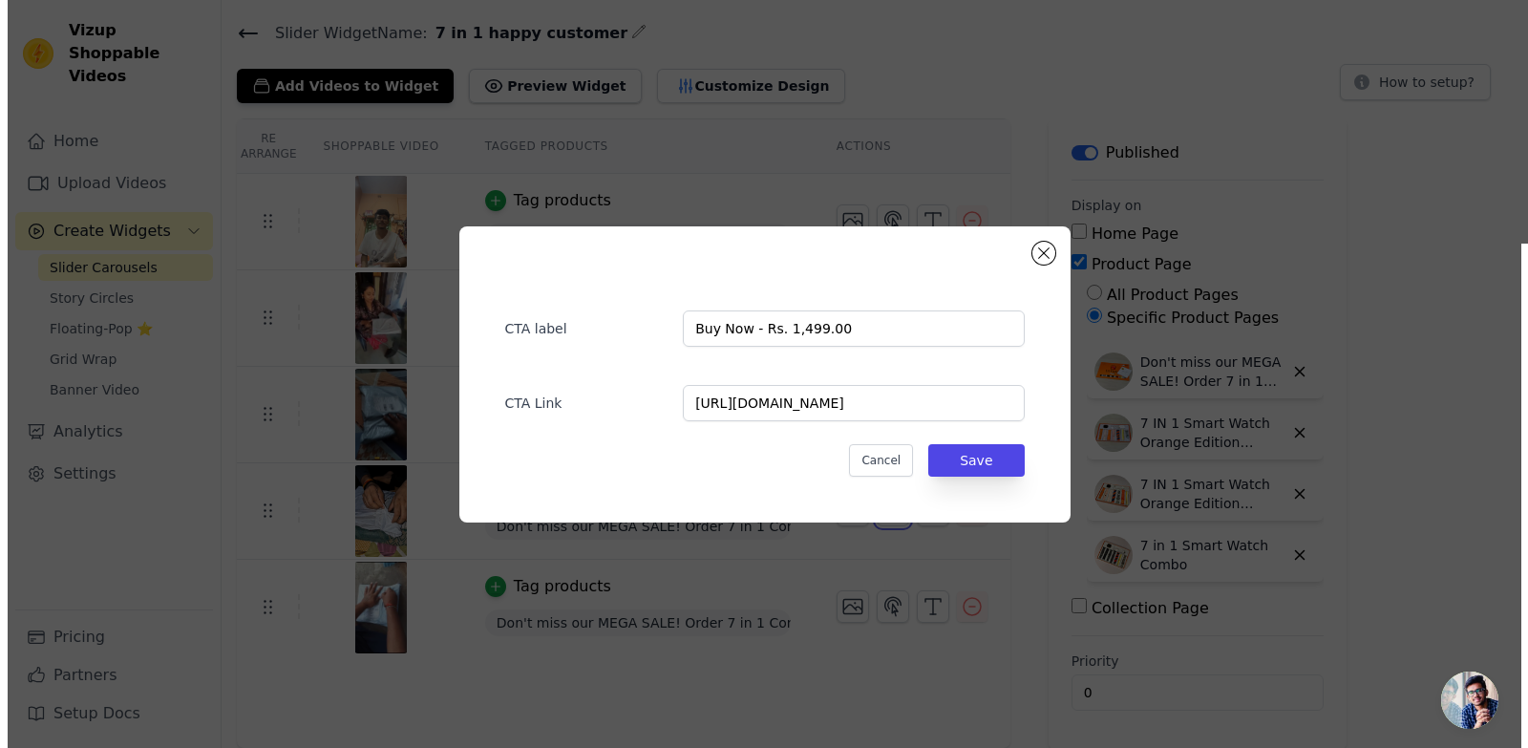
scroll to position [0, 0]
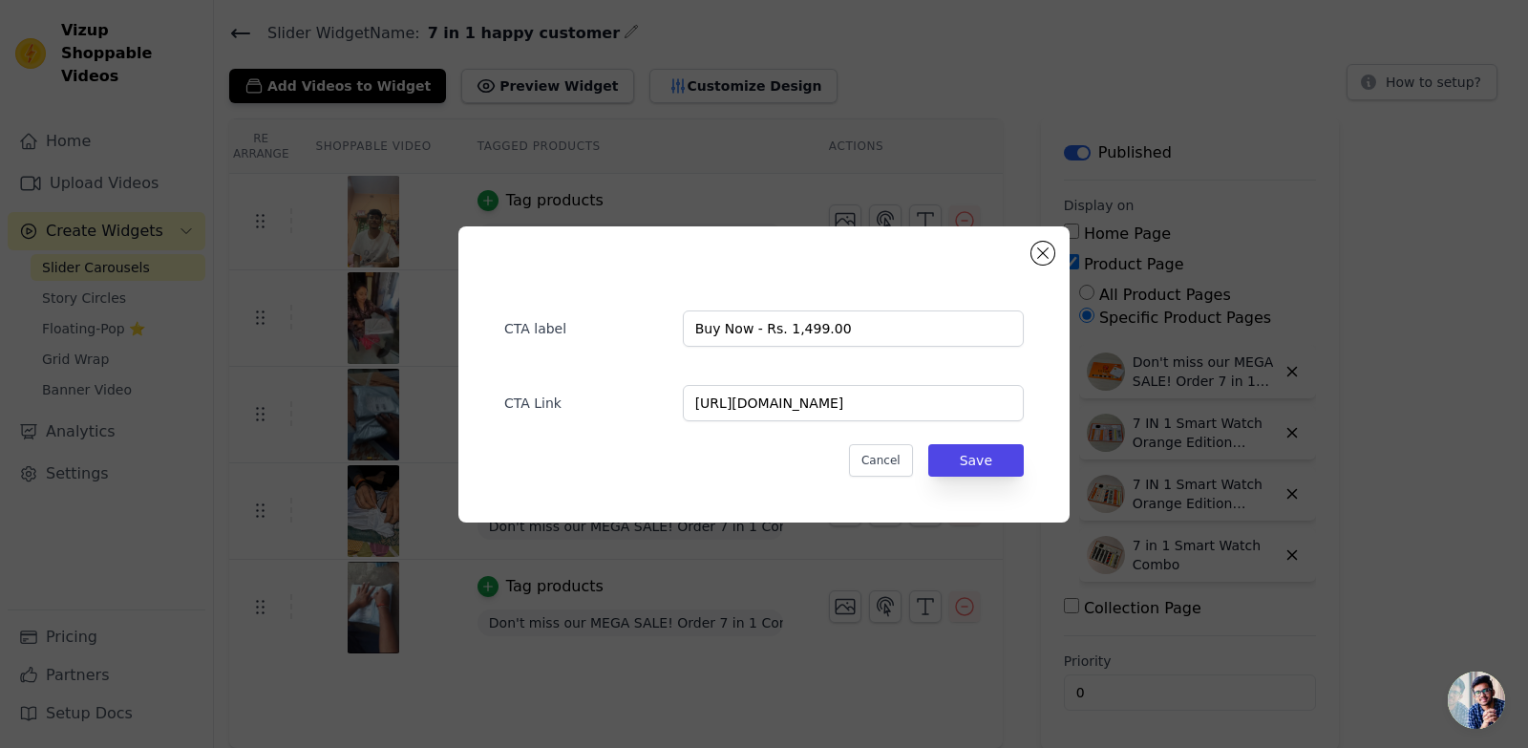
click at [861, 129] on div "CTA label Buy Now - Rs. 1,499.00 CTA Link https://techdynamicstore.in/collectio…" at bounding box center [764, 374] width 1528 height 748
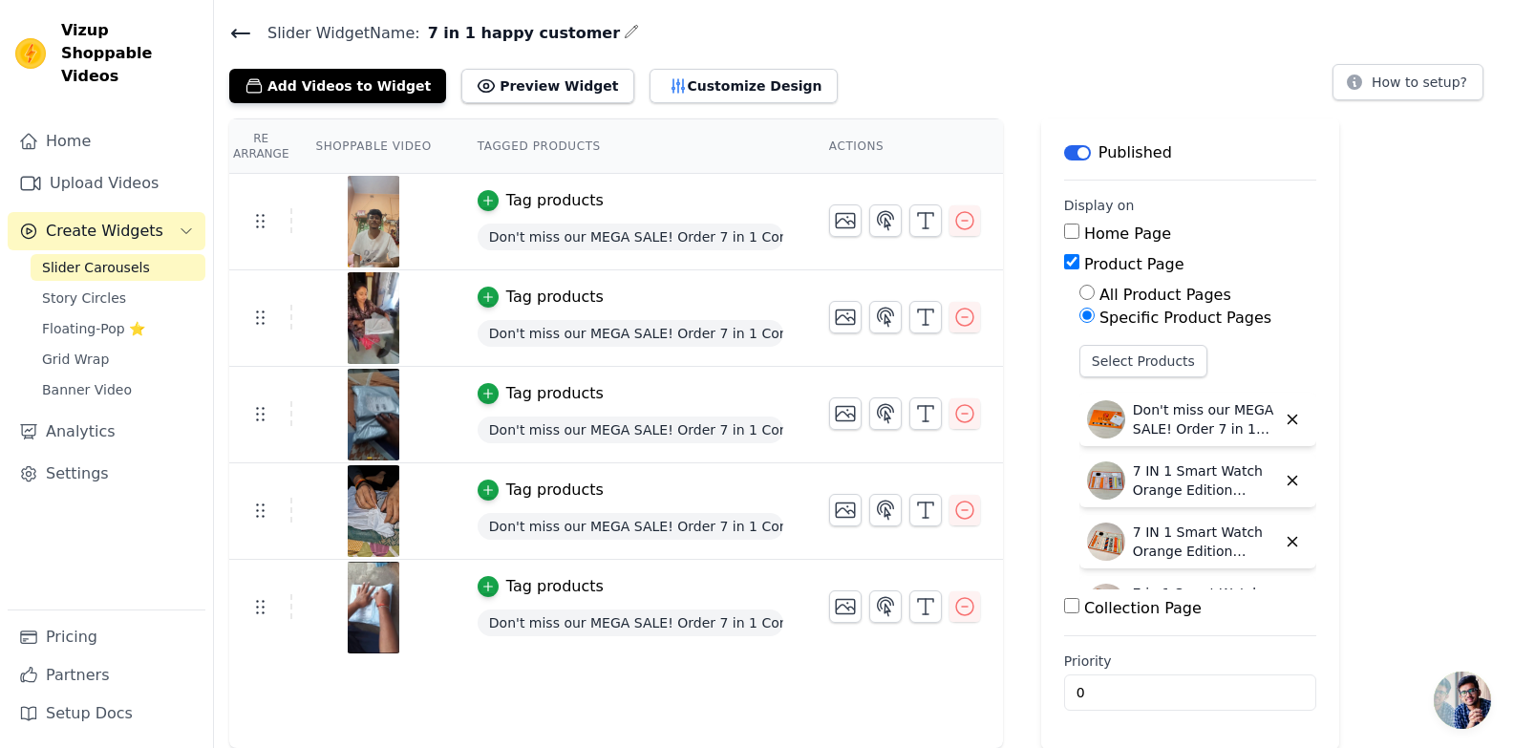
scroll to position [48, 0]
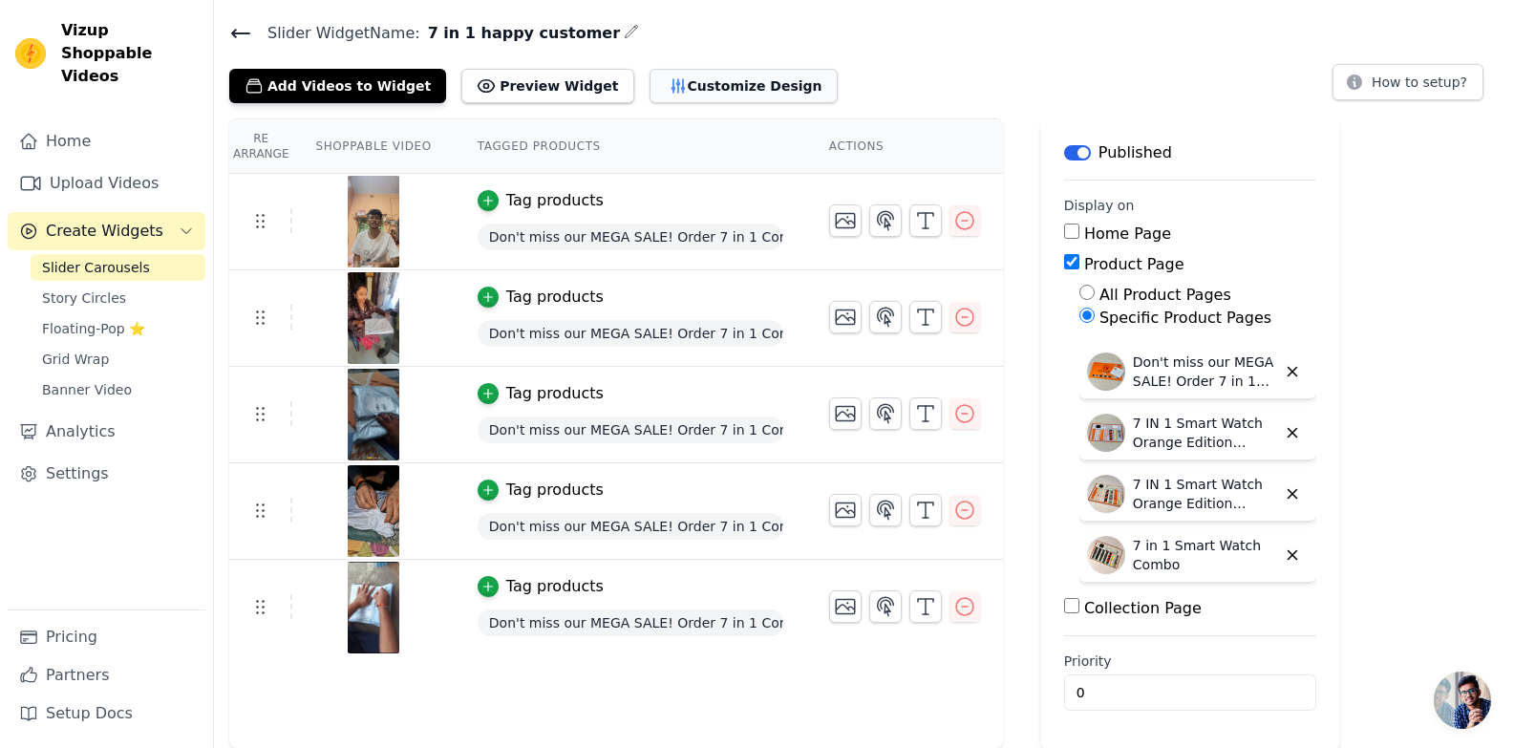
click at [717, 74] on button "Customize Design" at bounding box center [743, 86] width 188 height 34
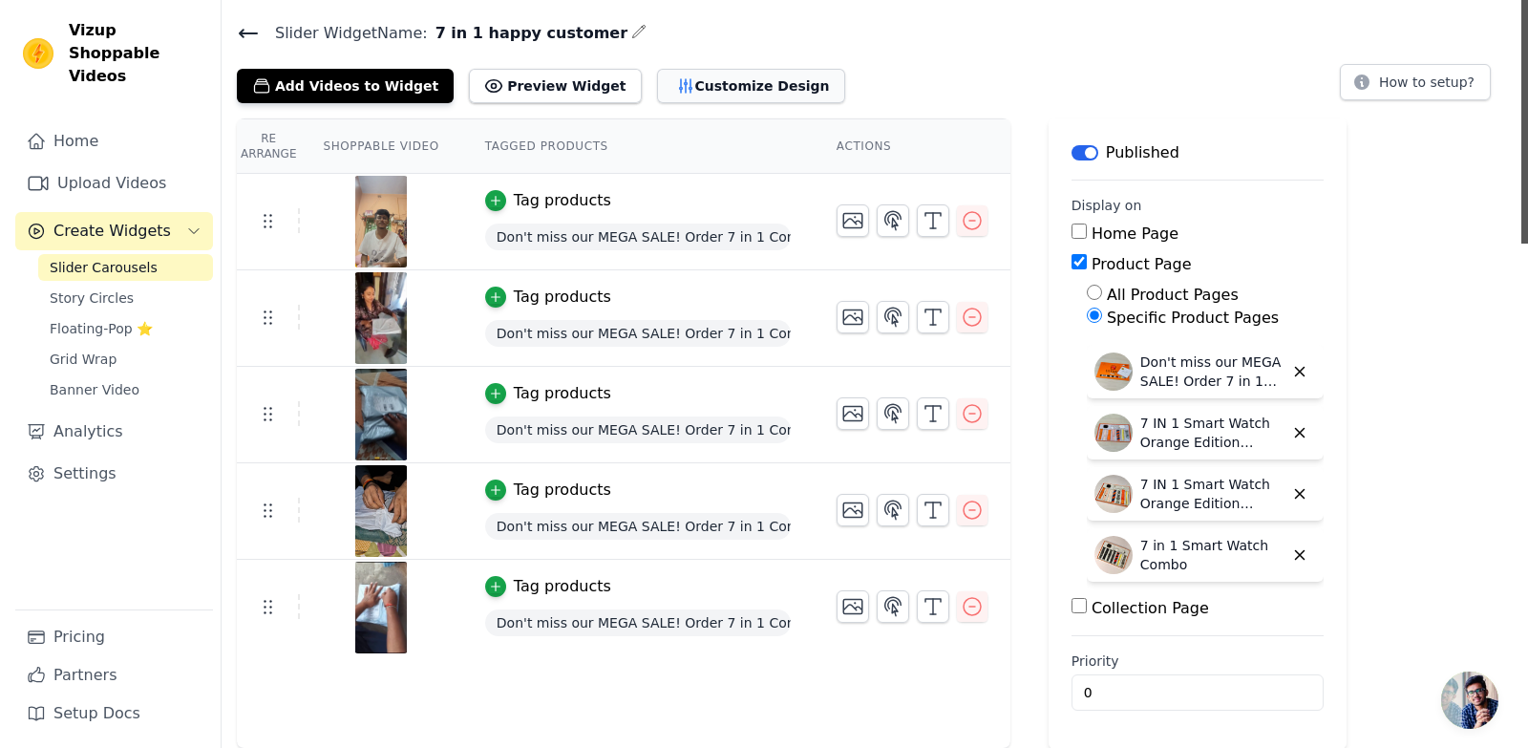
scroll to position [0, 0]
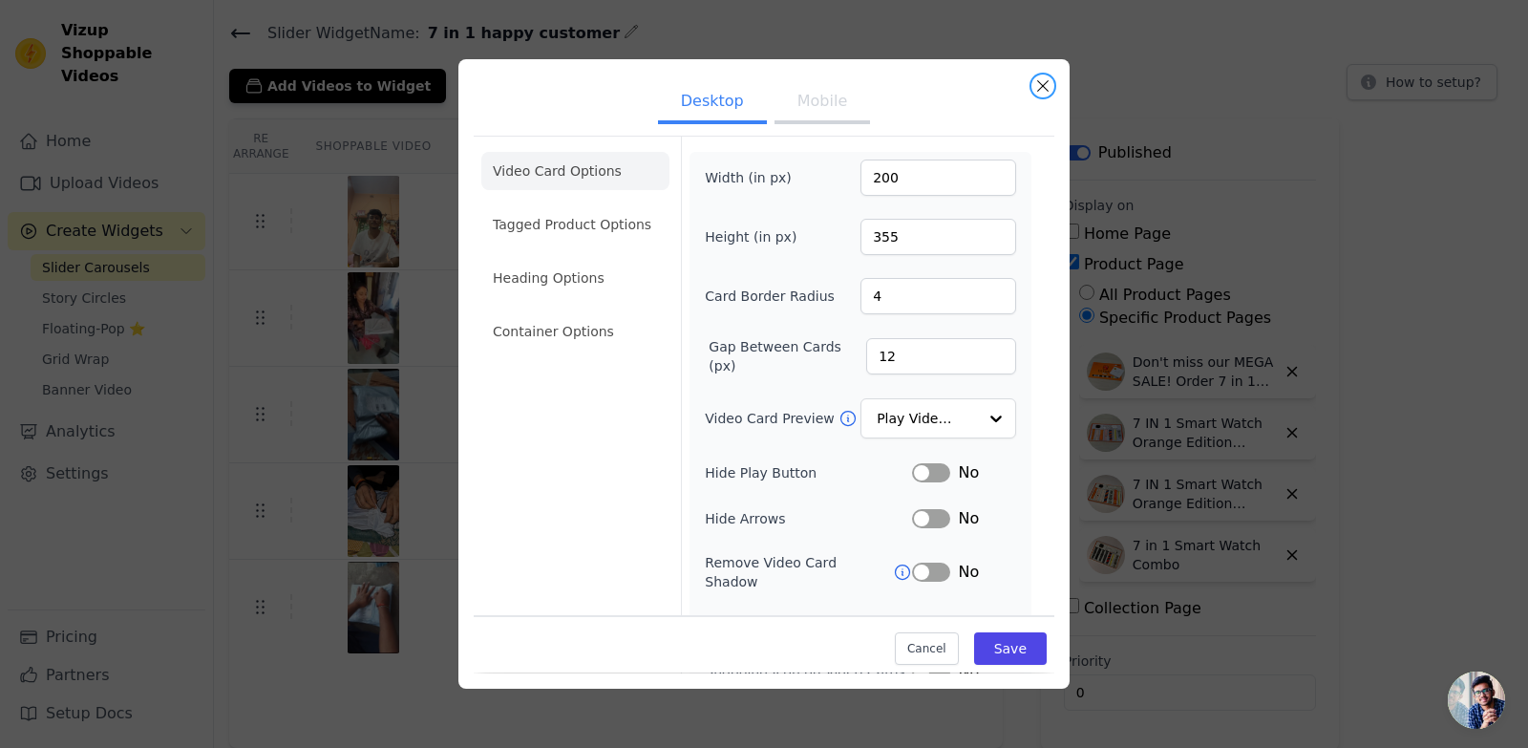
click at [1043, 82] on button "Close modal" at bounding box center [1042, 85] width 23 height 23
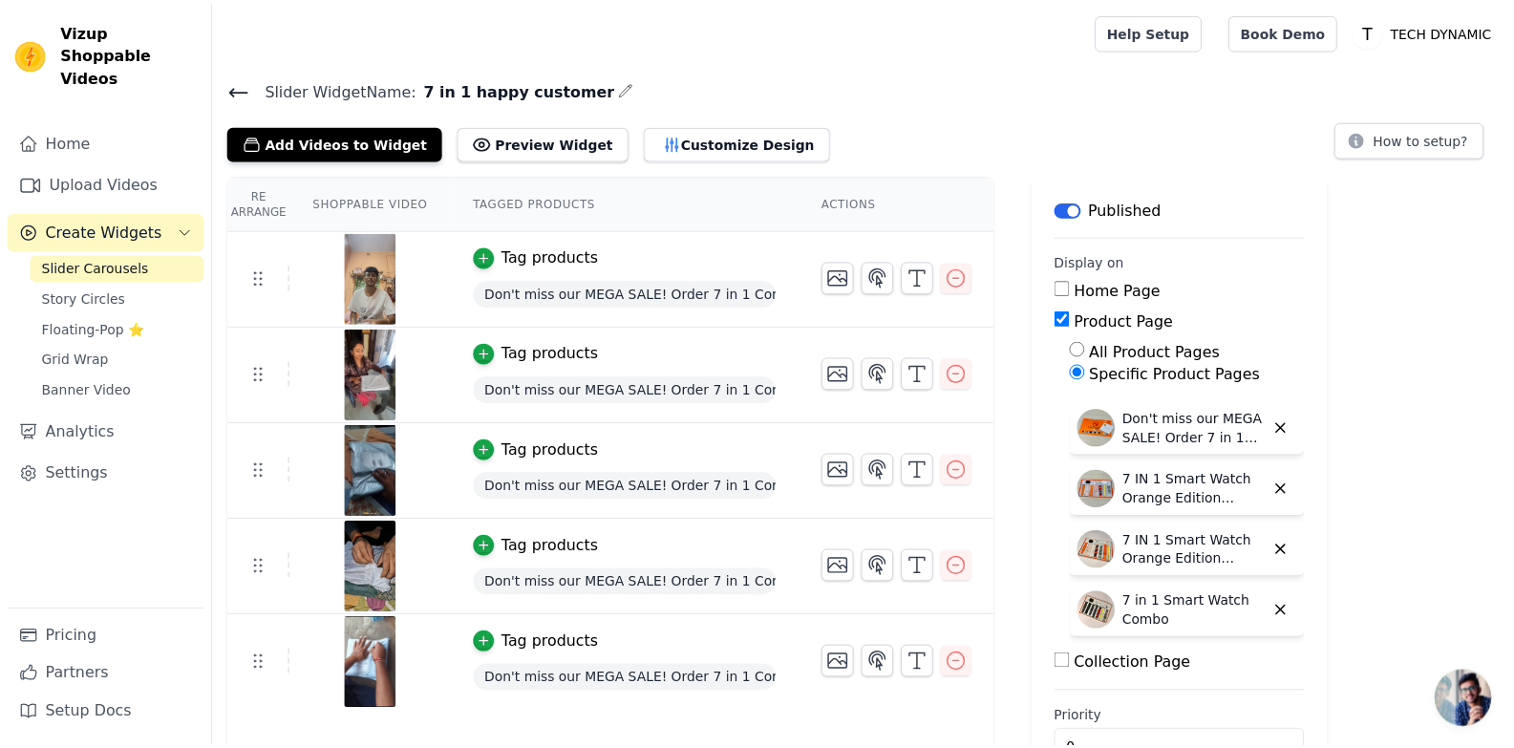
scroll to position [56, 0]
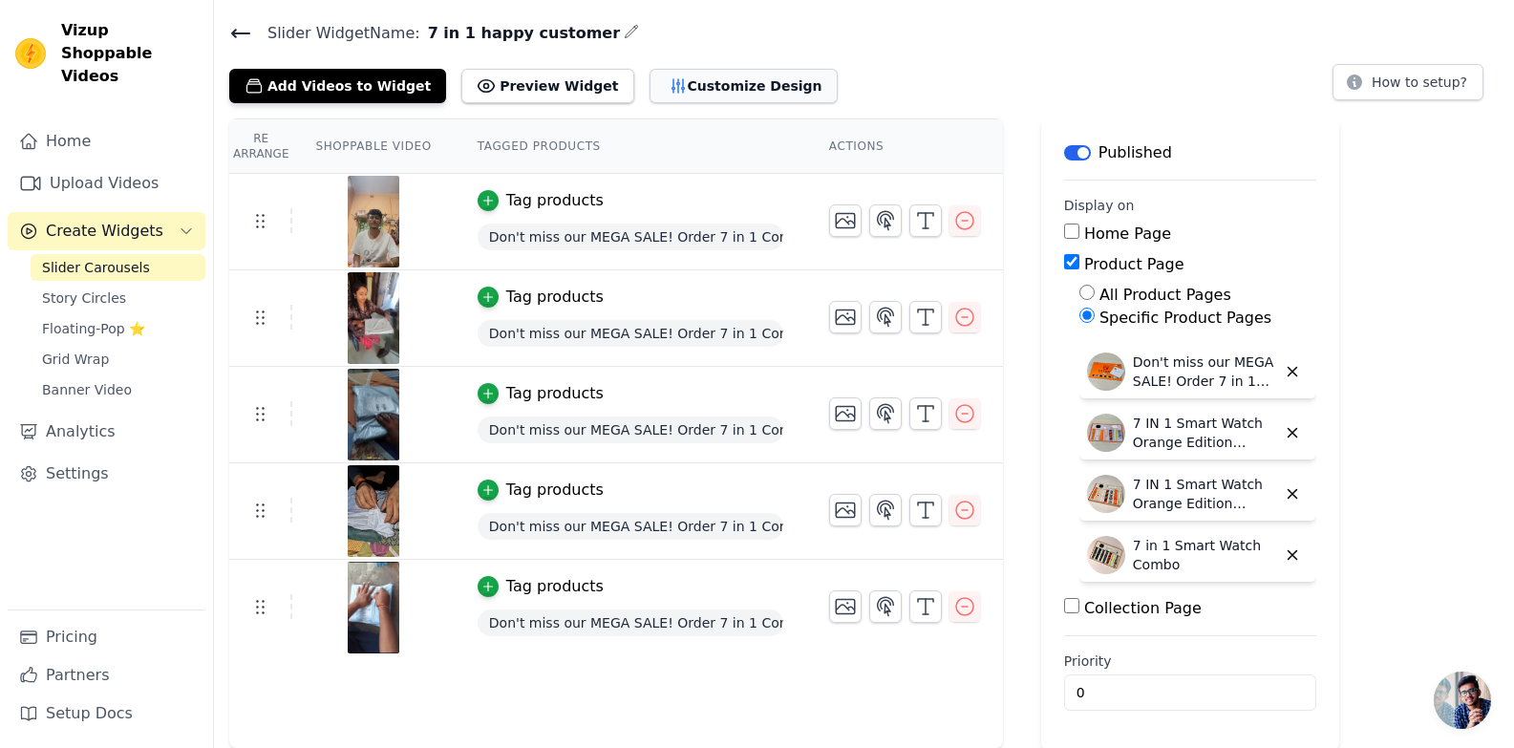
click at [725, 82] on button "Customize Design" at bounding box center [743, 86] width 188 height 34
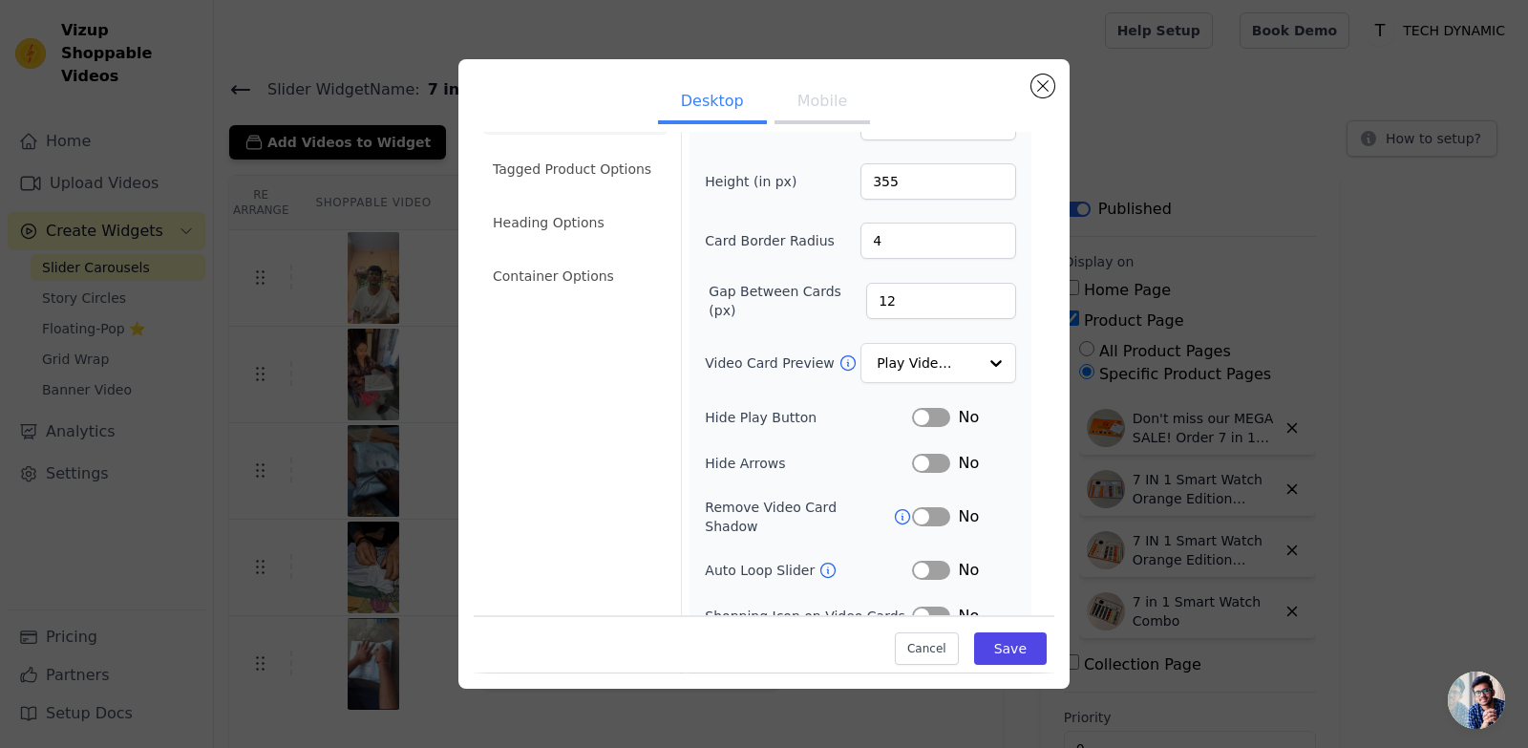
scroll to position [0, 0]
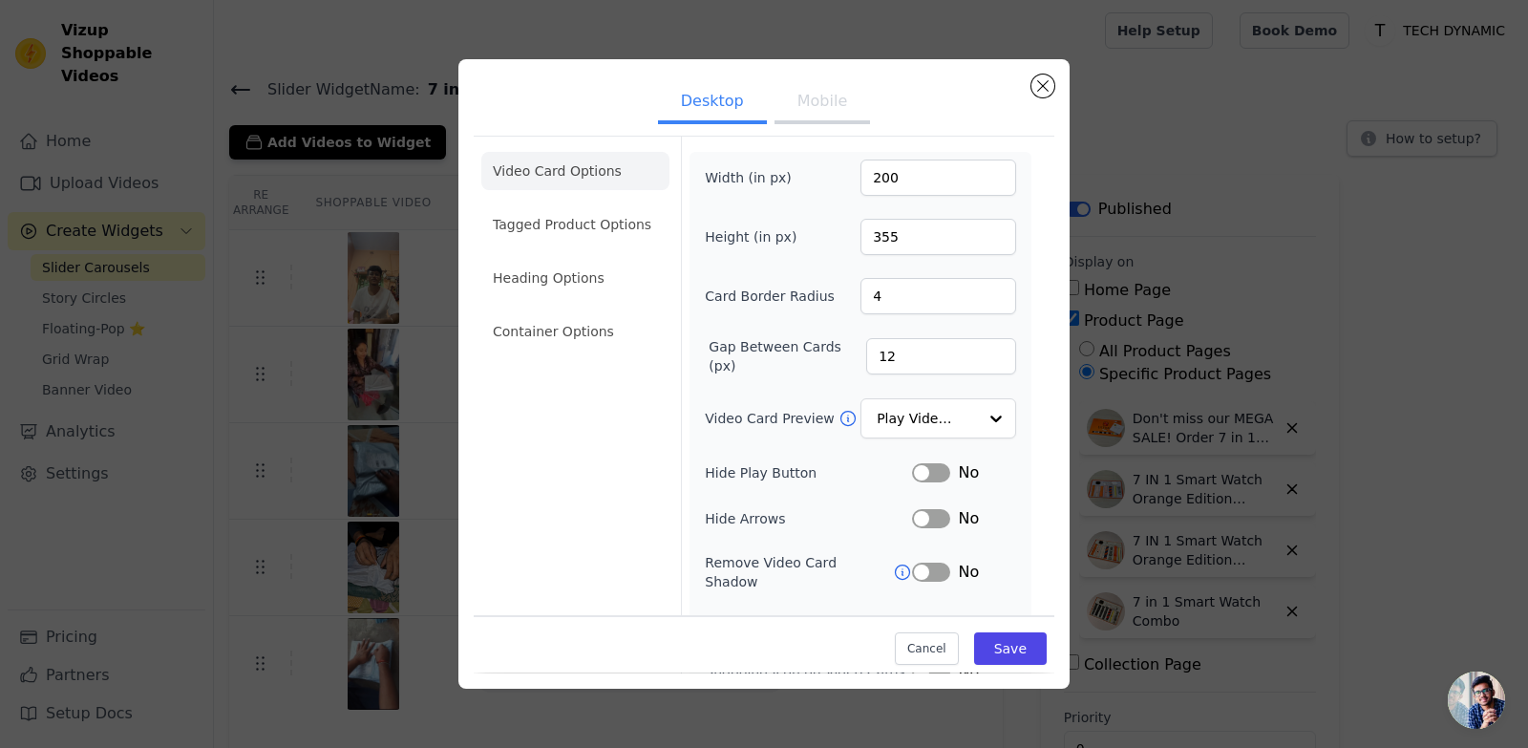
click at [820, 113] on button "Mobile" at bounding box center [821, 103] width 95 height 42
click at [708, 120] on button "Desktop" at bounding box center [712, 103] width 109 height 42
click at [603, 220] on li "Tagged Product Options" at bounding box center [575, 224] width 188 height 38
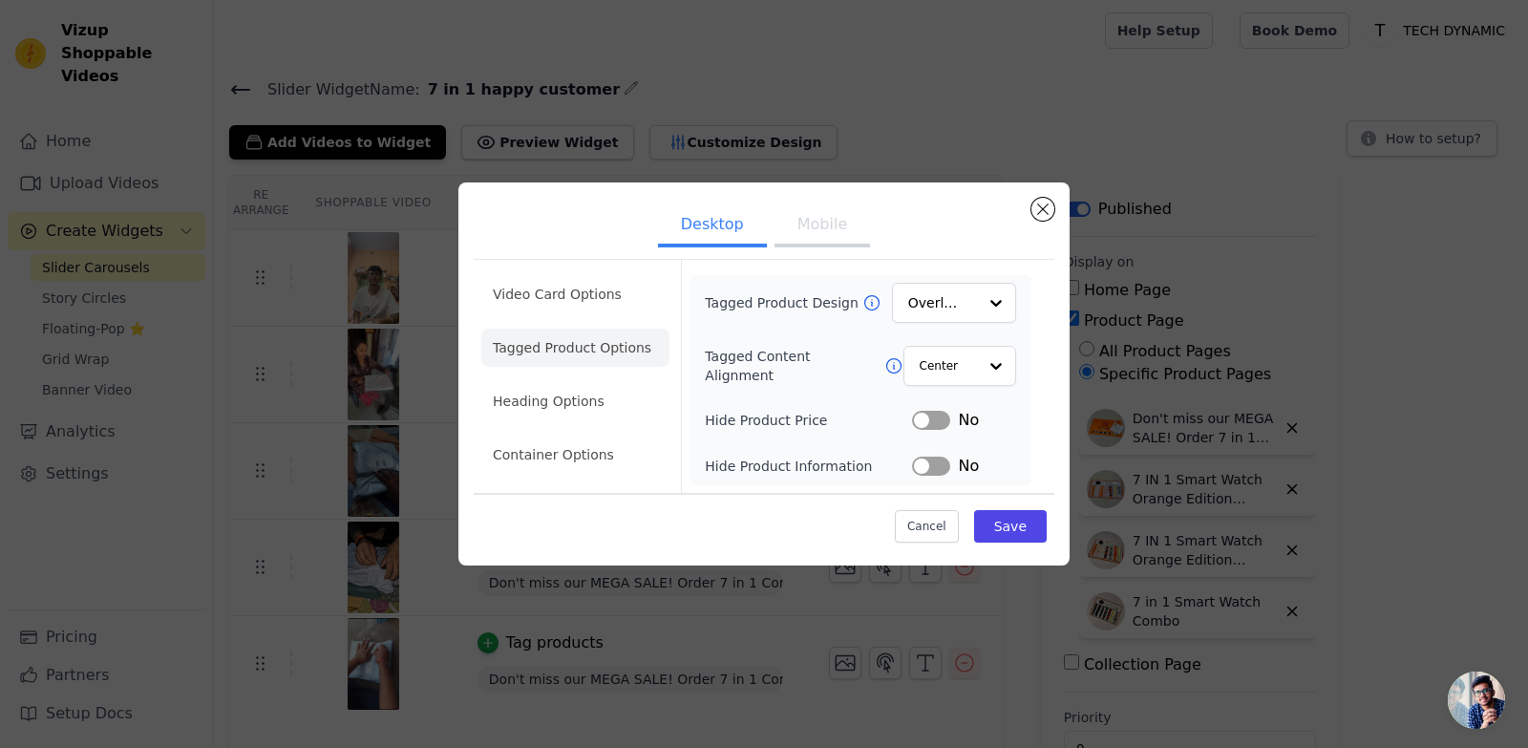
click at [814, 231] on button "Mobile" at bounding box center [821, 226] width 95 height 42
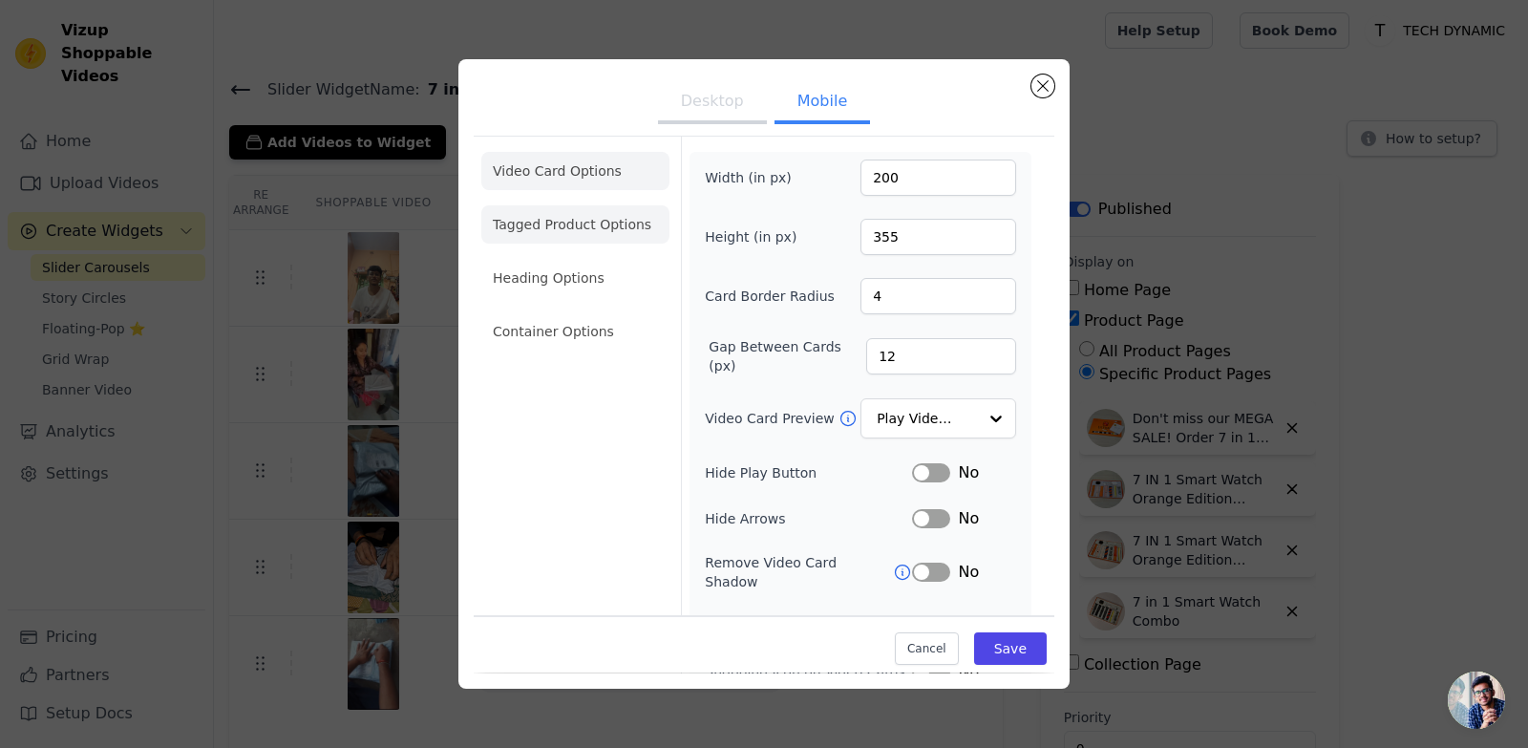
click at [617, 223] on li "Tagged Product Options" at bounding box center [575, 224] width 188 height 38
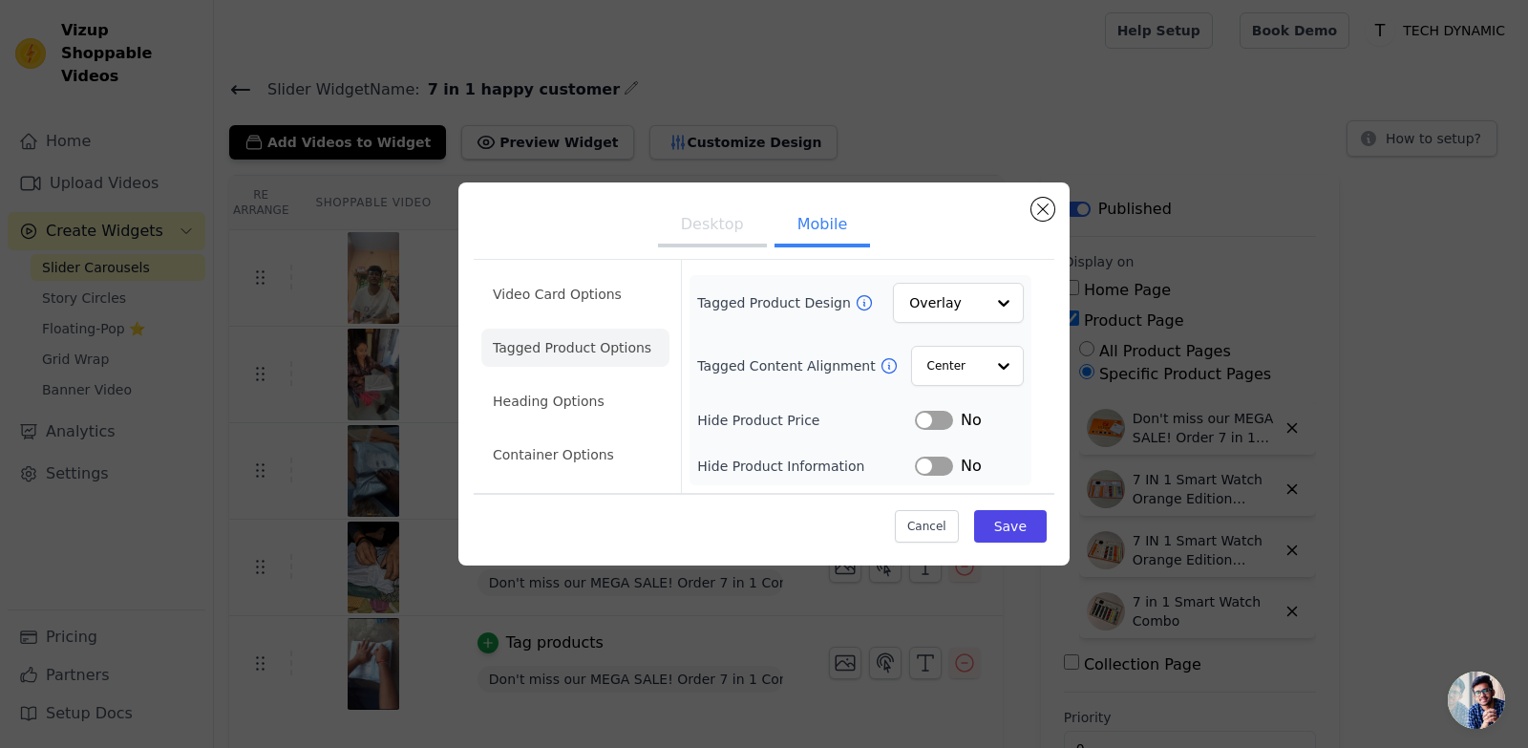
click at [727, 236] on button "Desktop" at bounding box center [712, 226] width 109 height 42
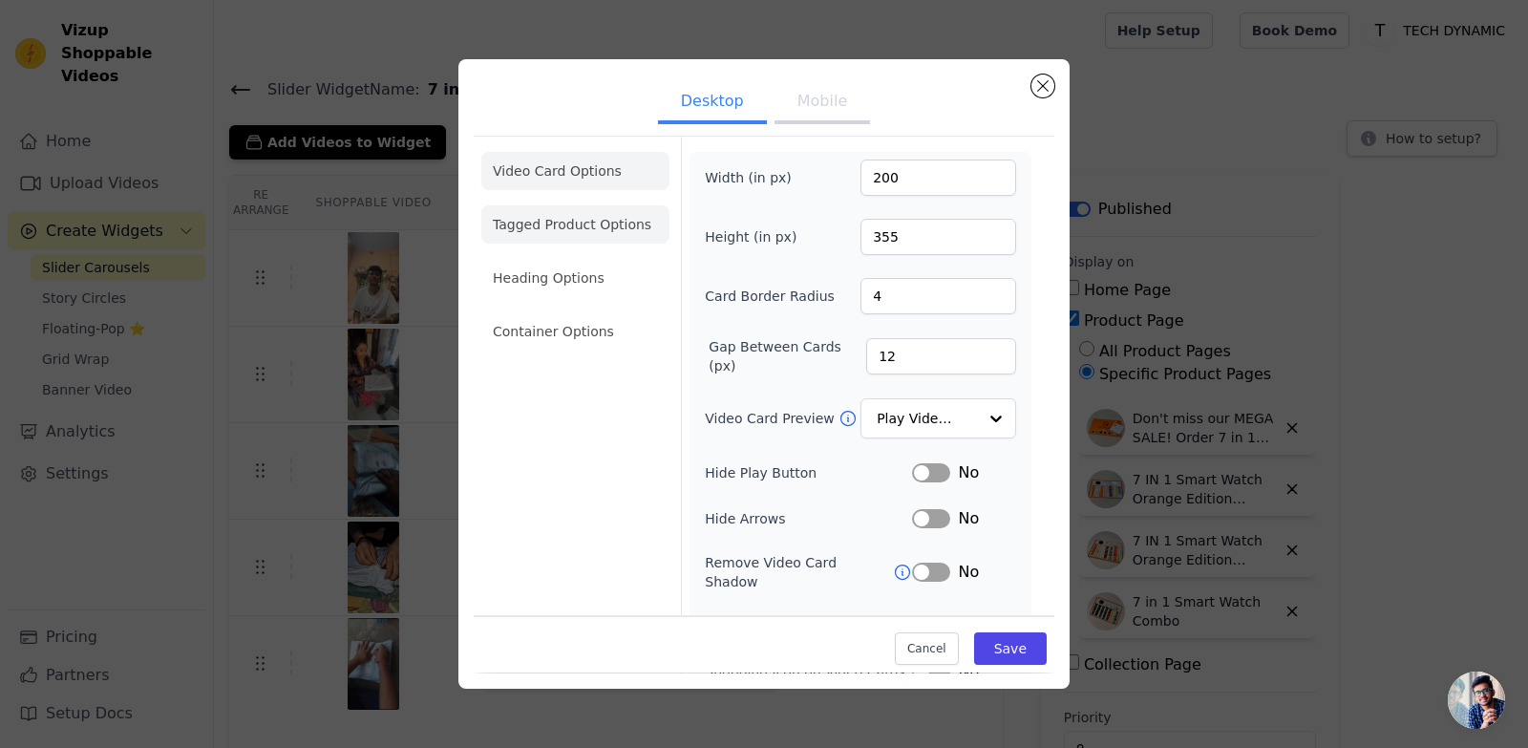
click at [535, 233] on li "Tagged Product Options" at bounding box center [575, 224] width 188 height 38
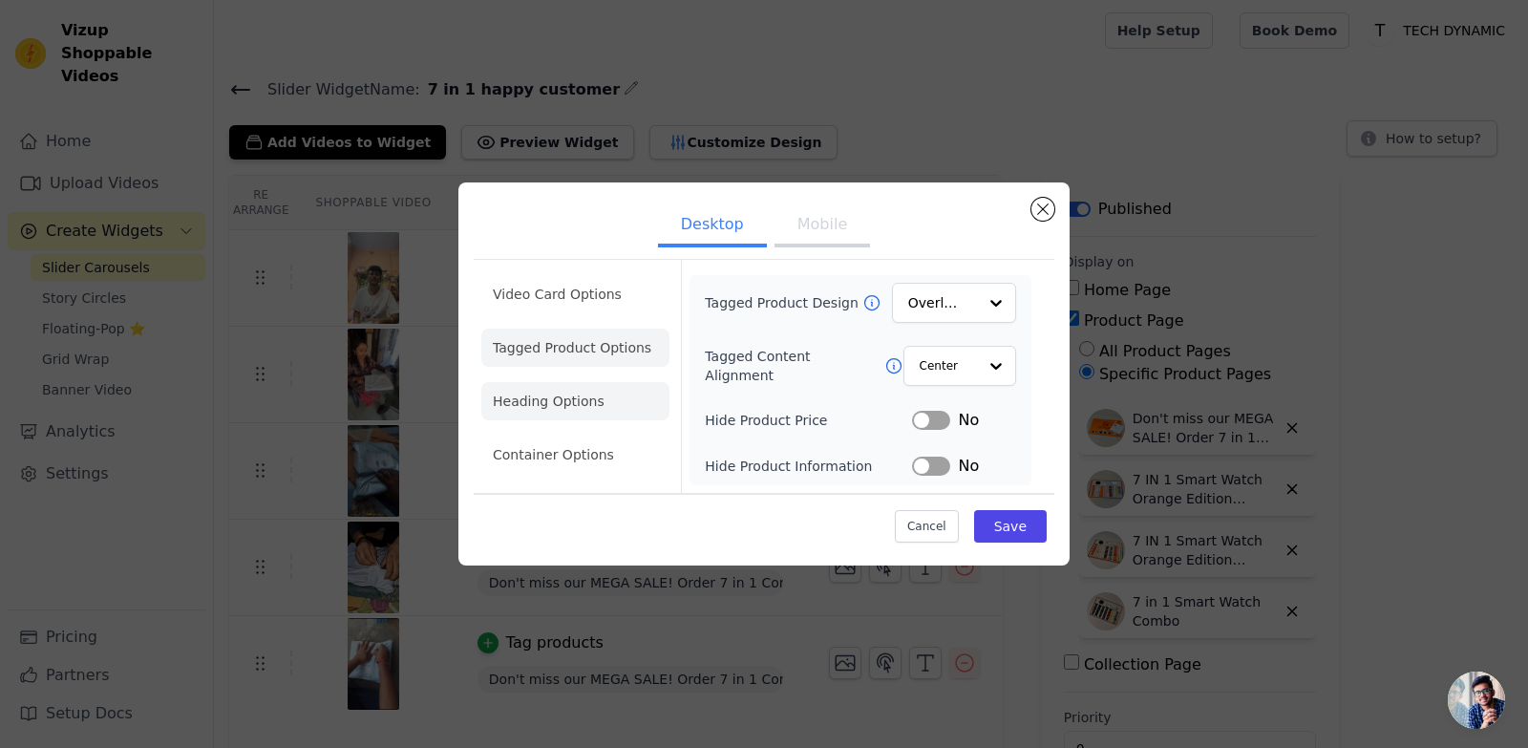
click at [561, 390] on li "Heading Options" at bounding box center [575, 401] width 188 height 38
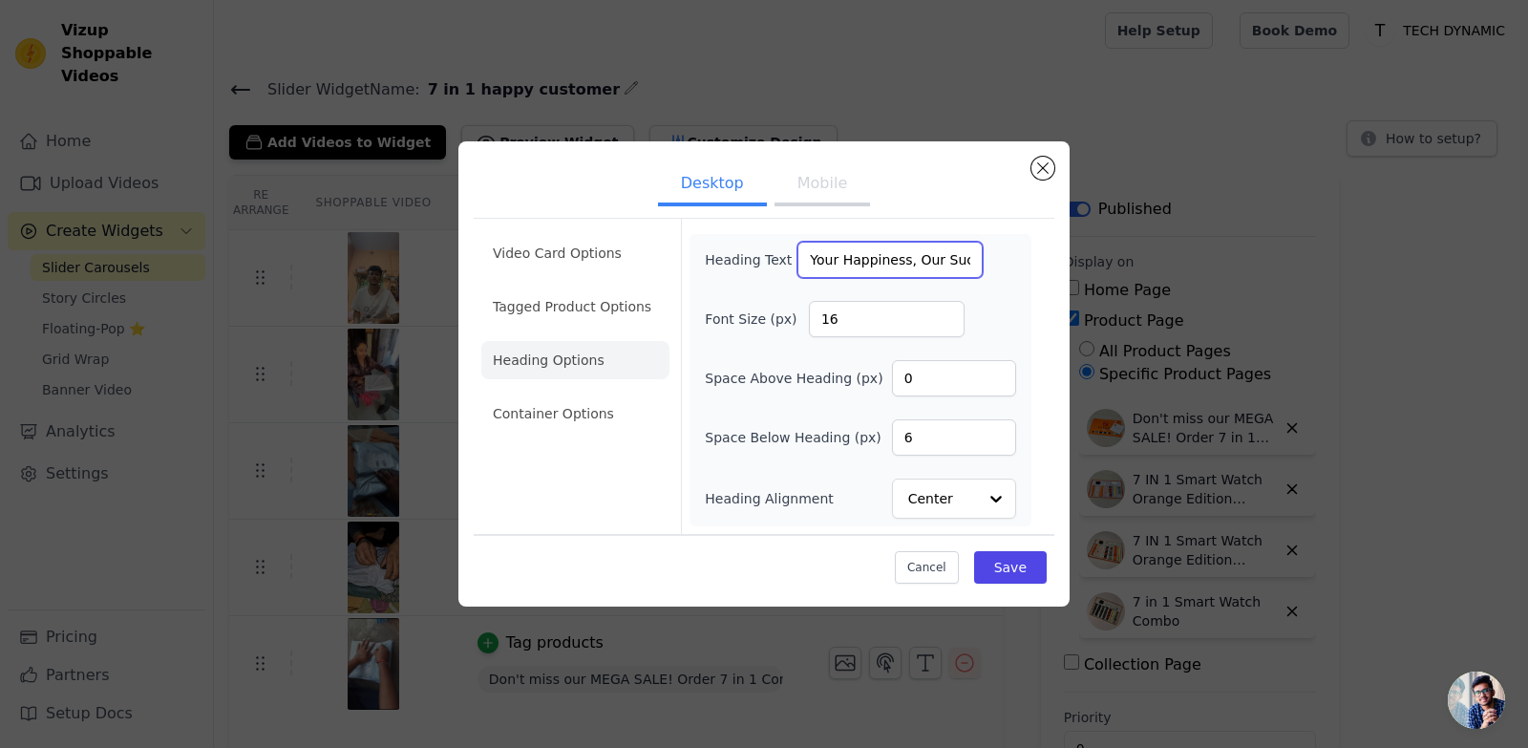
click at [855, 258] on input "Your Happiness, Our Success! 🧡" at bounding box center [889, 260] width 185 height 36
click at [830, 192] on button "Mobile" at bounding box center [821, 185] width 95 height 42
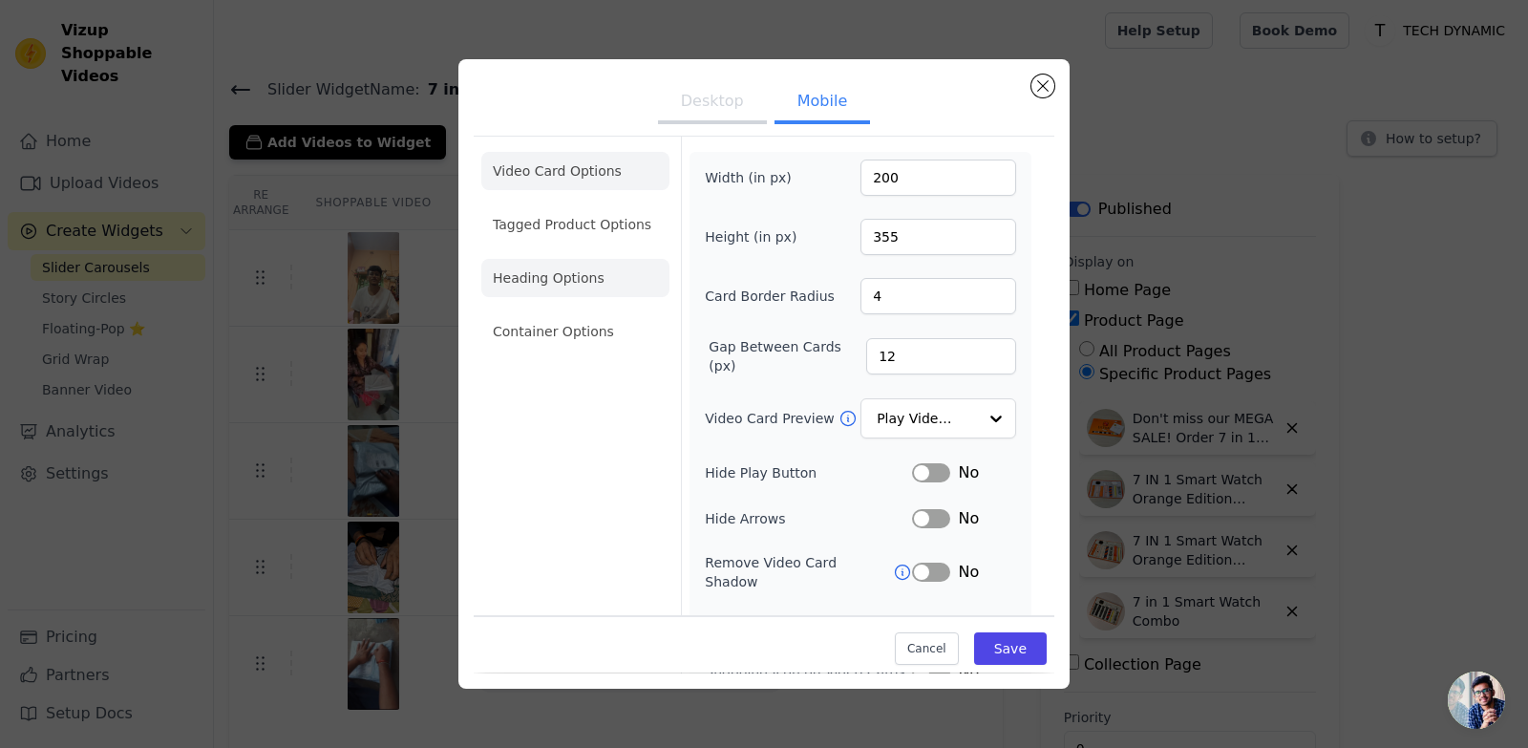
click at [596, 288] on li "Heading Options" at bounding box center [575, 278] width 188 height 38
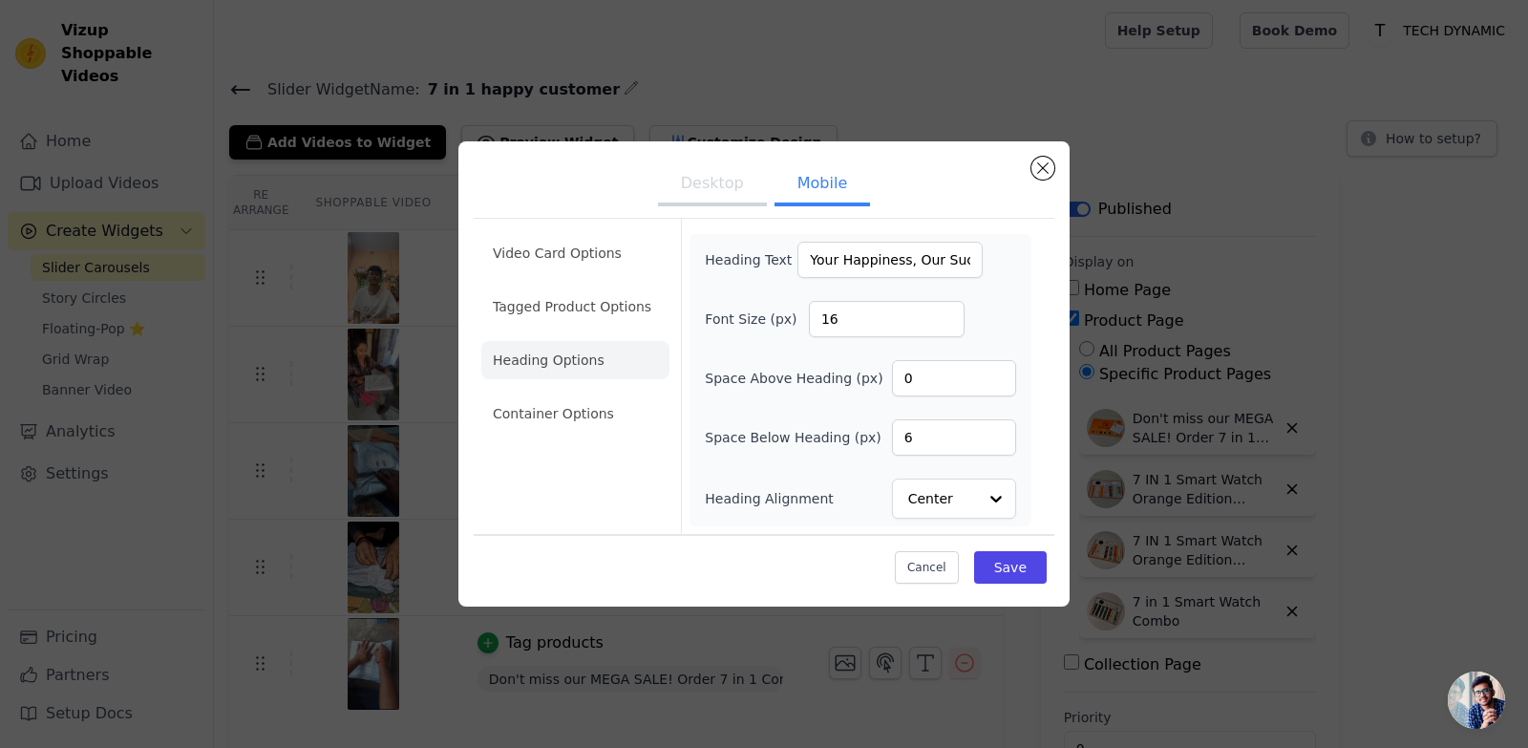
click at [720, 189] on button "Desktop" at bounding box center [712, 185] width 109 height 42
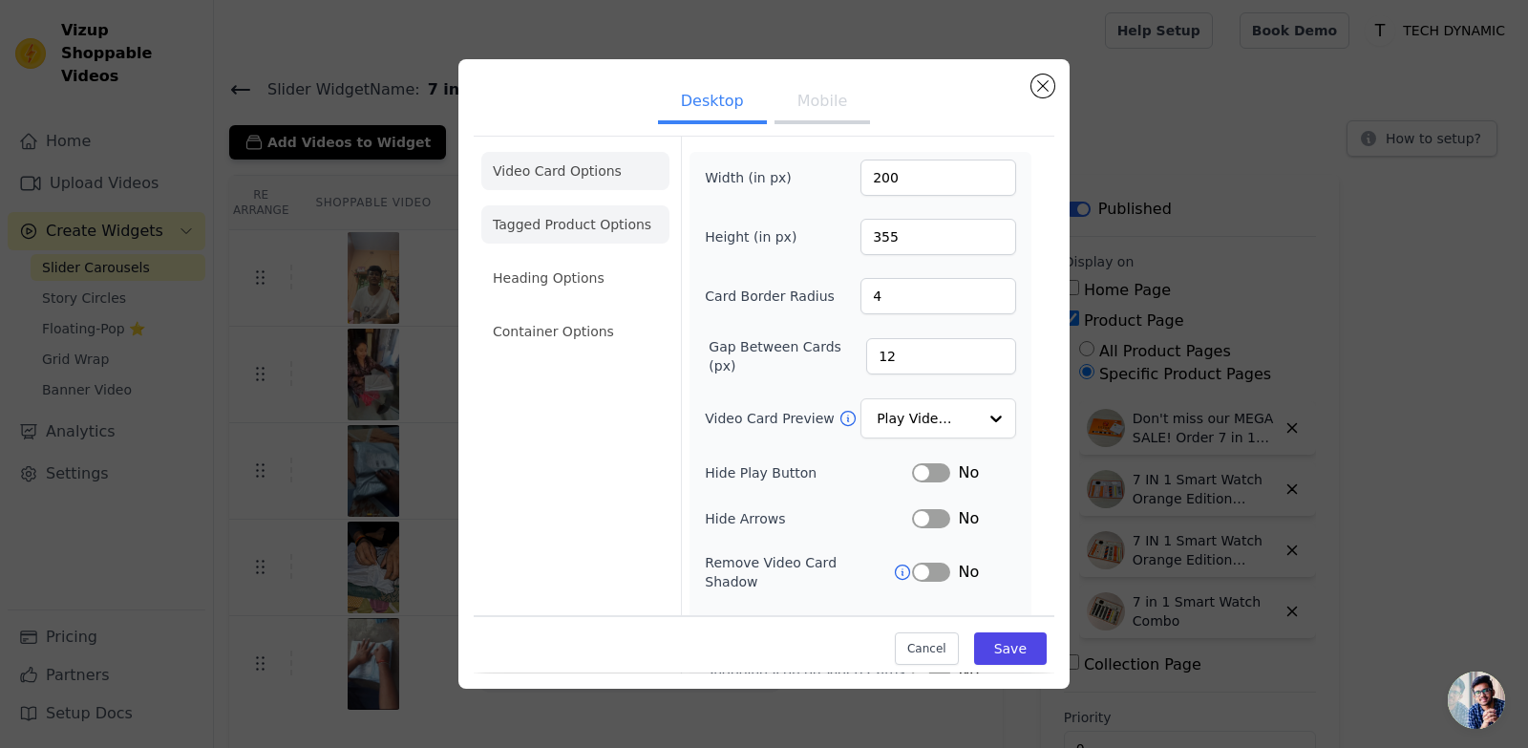
click at [606, 290] on li "Heading Options" at bounding box center [575, 278] width 188 height 38
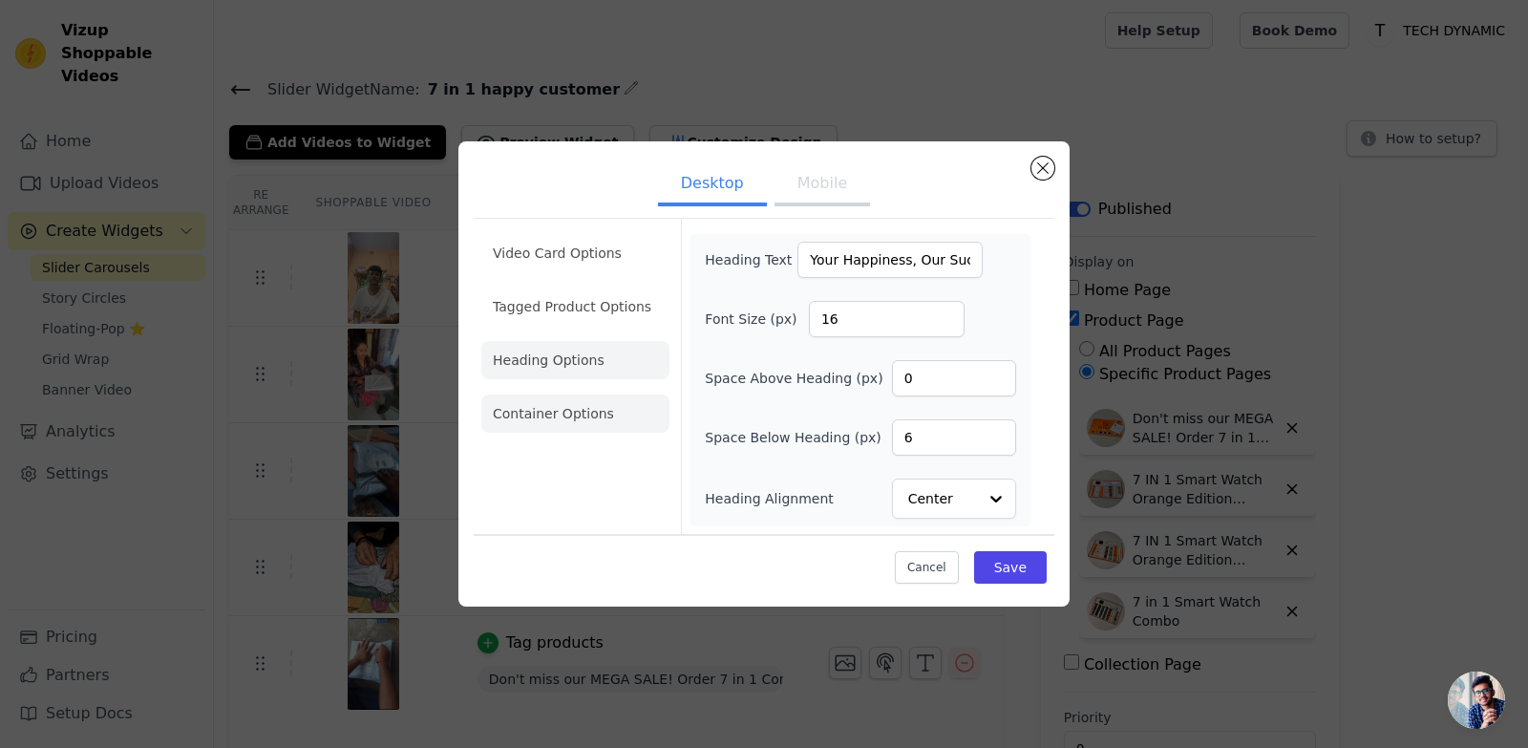
click at [590, 403] on li "Container Options" at bounding box center [575, 413] width 188 height 38
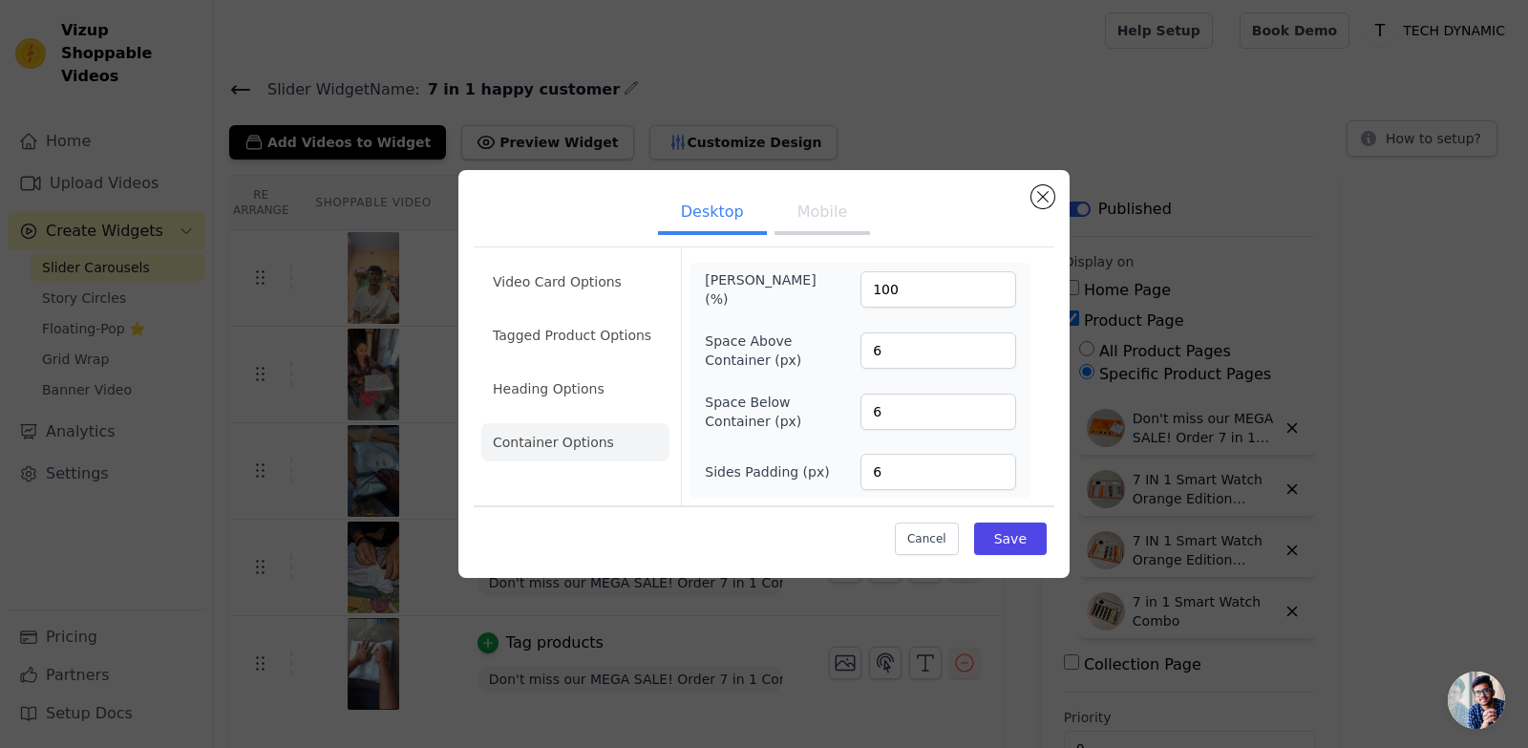
click at [813, 224] on button "Mobile" at bounding box center [821, 214] width 95 height 42
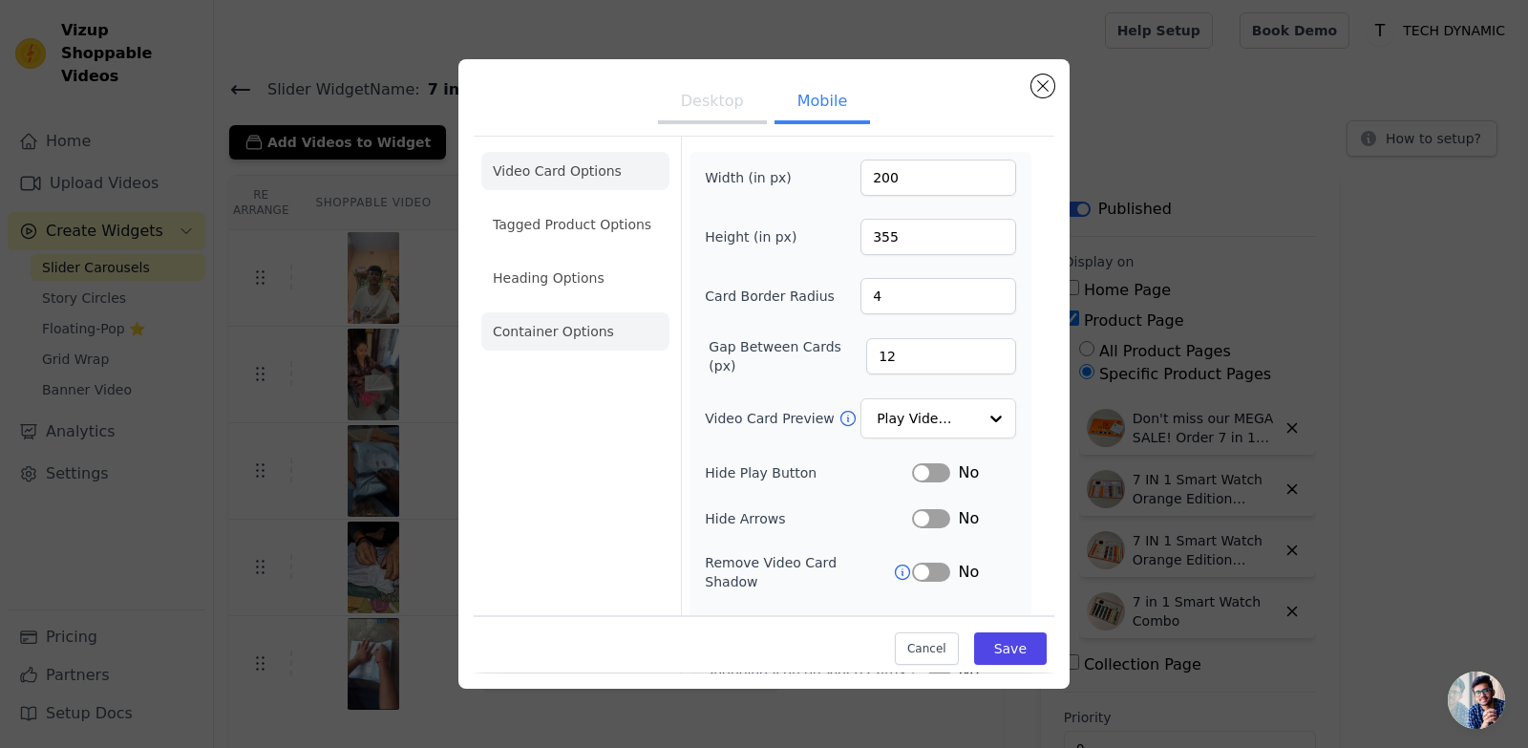
click at [591, 315] on li "Container Options" at bounding box center [575, 331] width 188 height 38
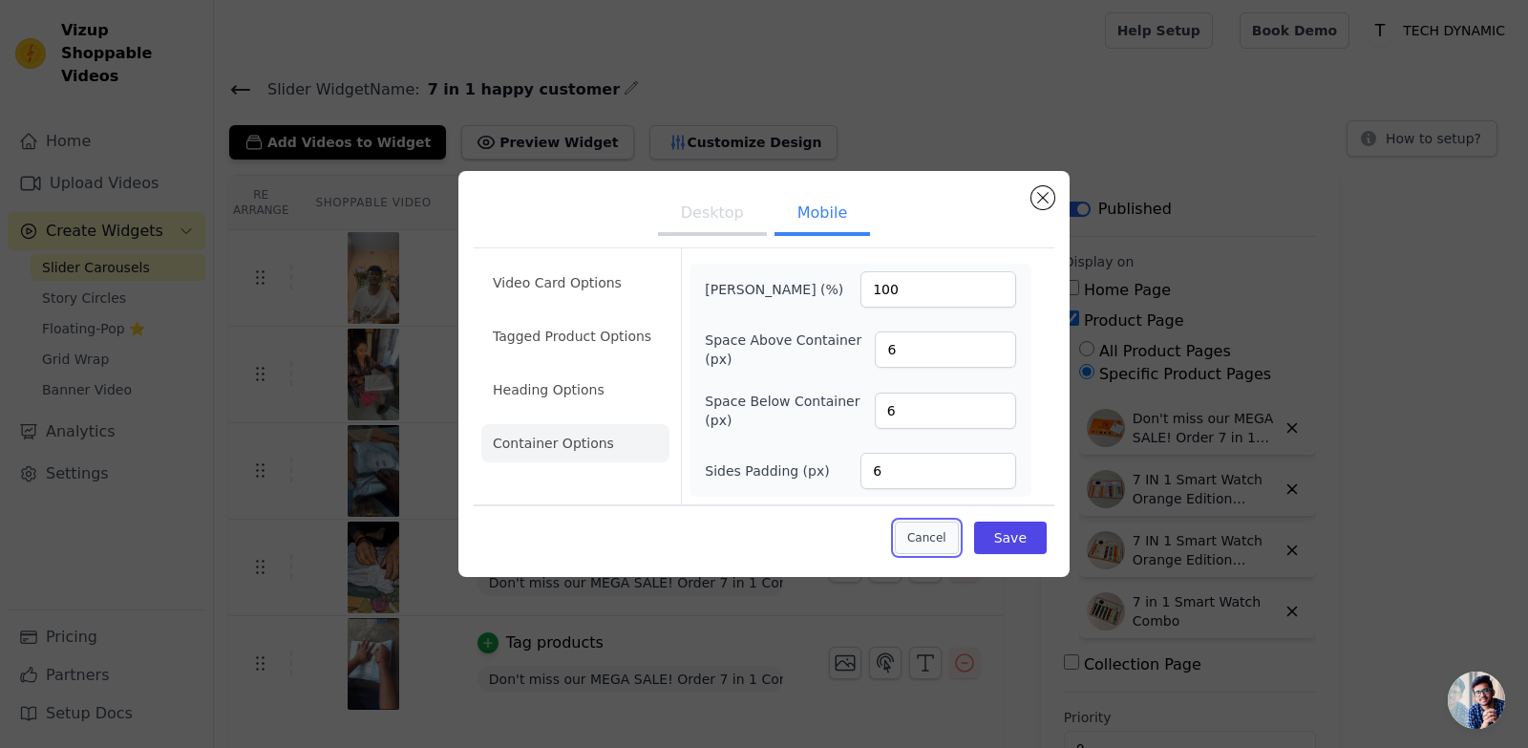
click at [950, 530] on button "Cancel" at bounding box center [927, 537] width 64 height 32
